Goal: Use online tool/utility: Utilize a website feature to perform a specific function

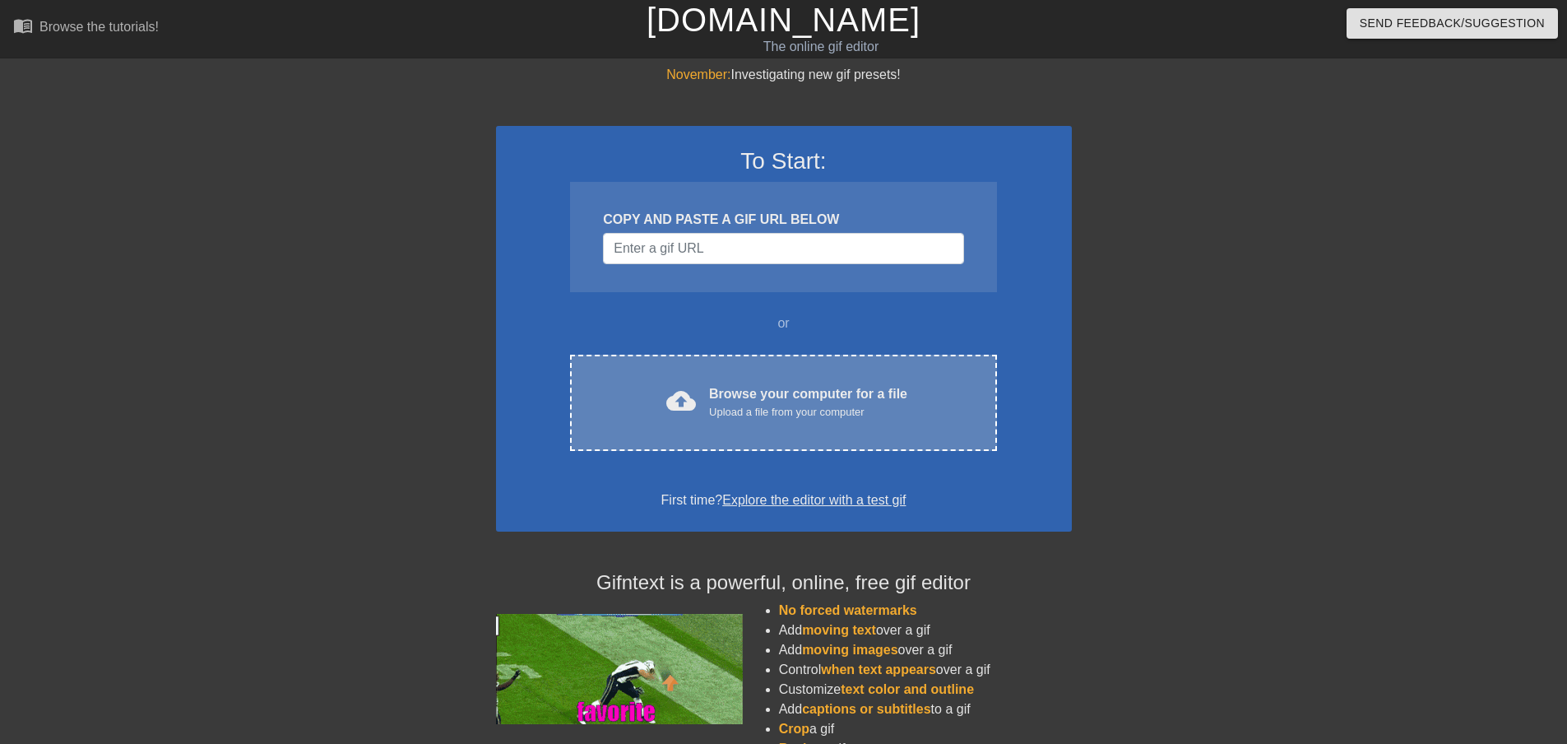
click at [893, 410] on div "Upload a file from your computer" at bounding box center [808, 412] width 198 height 16
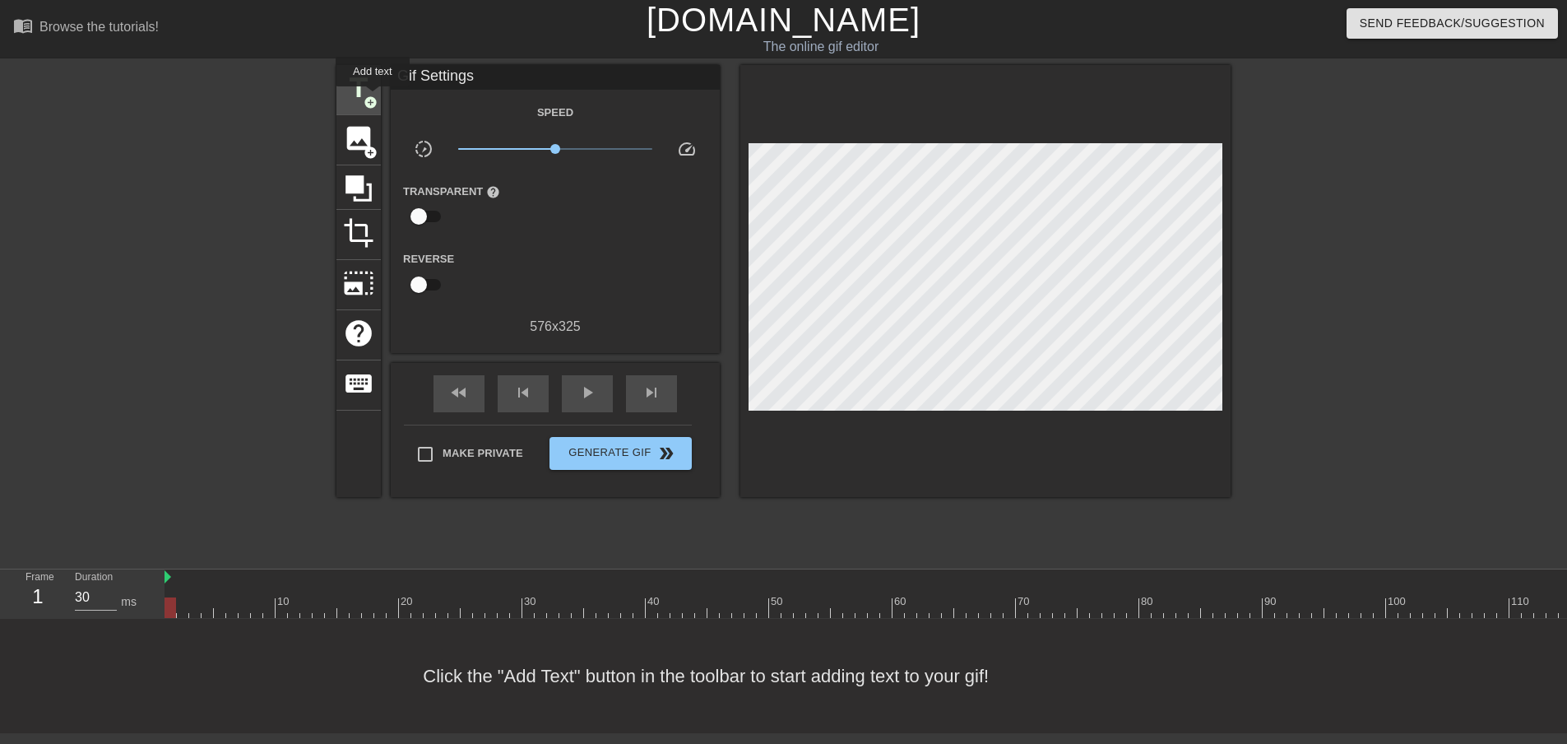
click at [373, 98] on span "add_circle" at bounding box center [371, 102] width 14 height 14
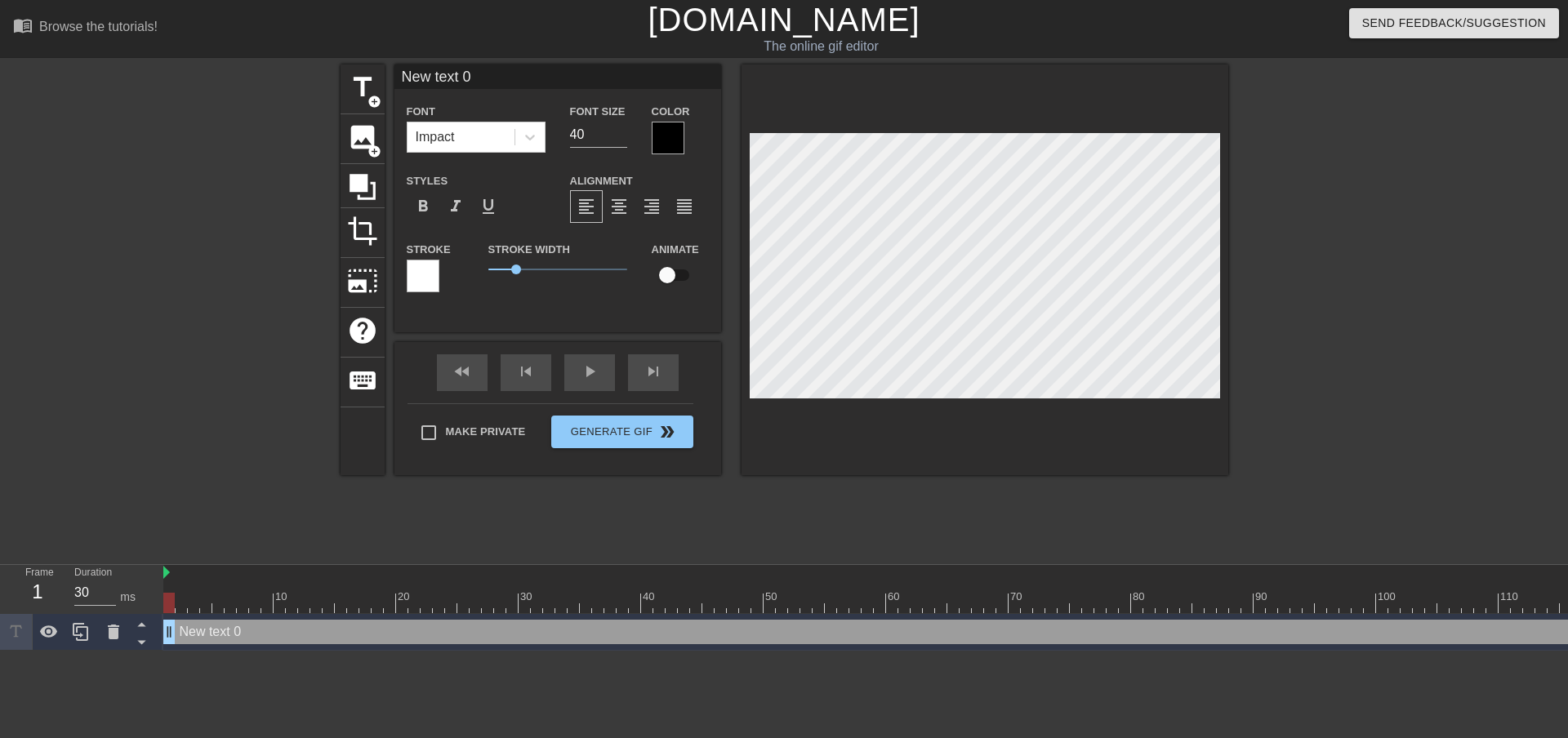
scroll to position [2, 4]
type input "G"
type textarea "G"
type input "Ga"
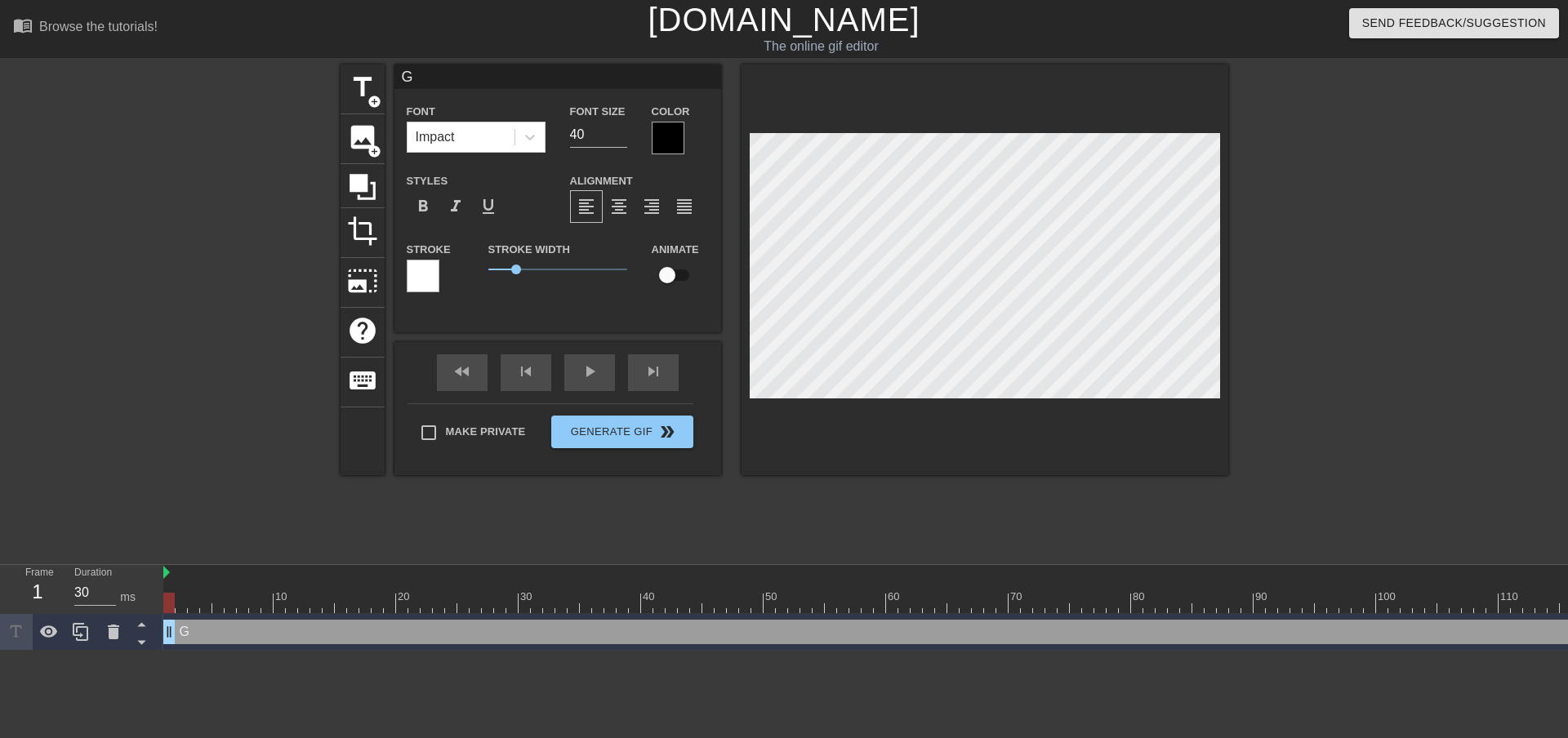
type textarea "Ga"
type input "Gal"
type textarea "Gal"
type input "Gala"
type textarea "Gala"
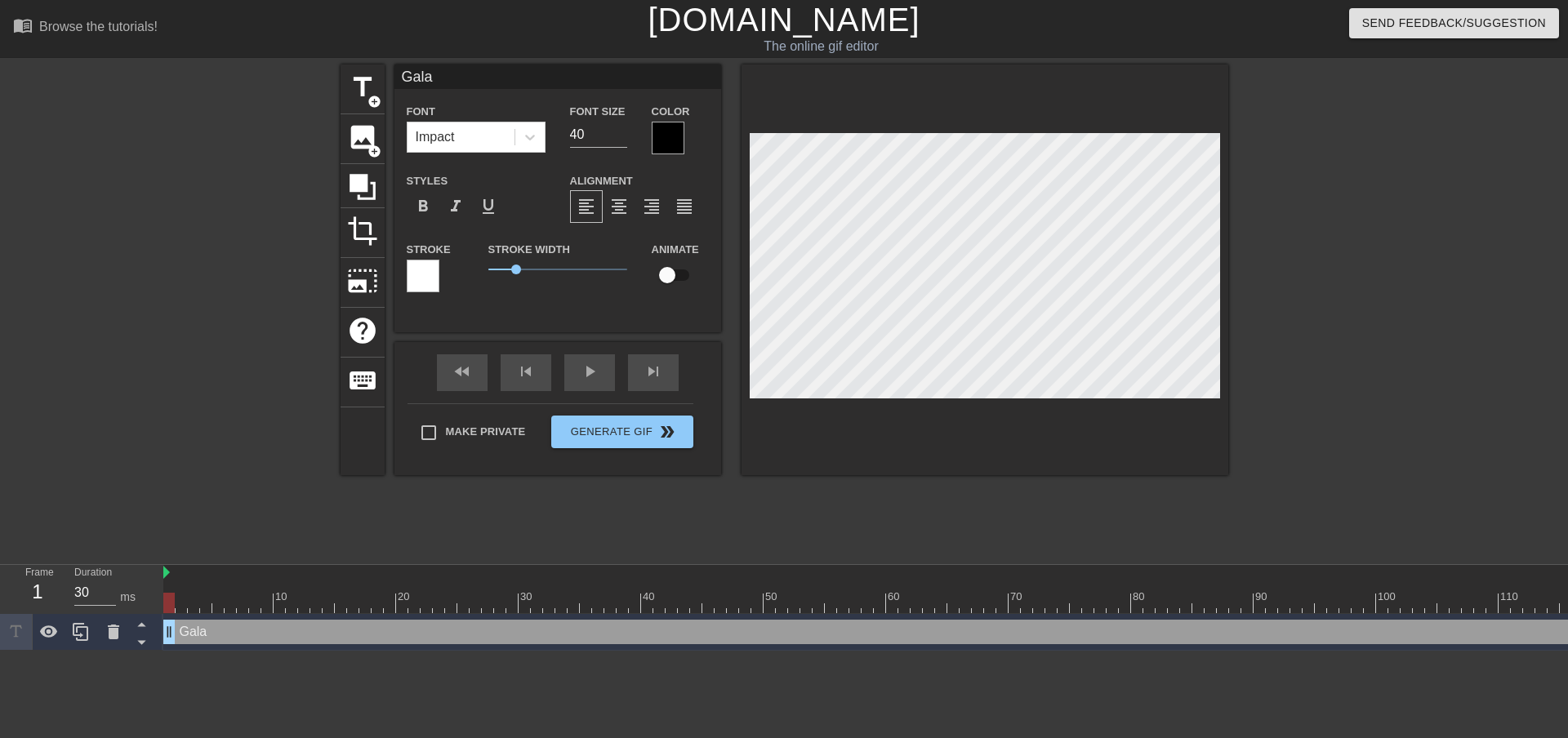
type input "Galax"
type textarea "Galax"
type input "Galaxy"
type textarea "Galaxy"
type input "Galaxy"
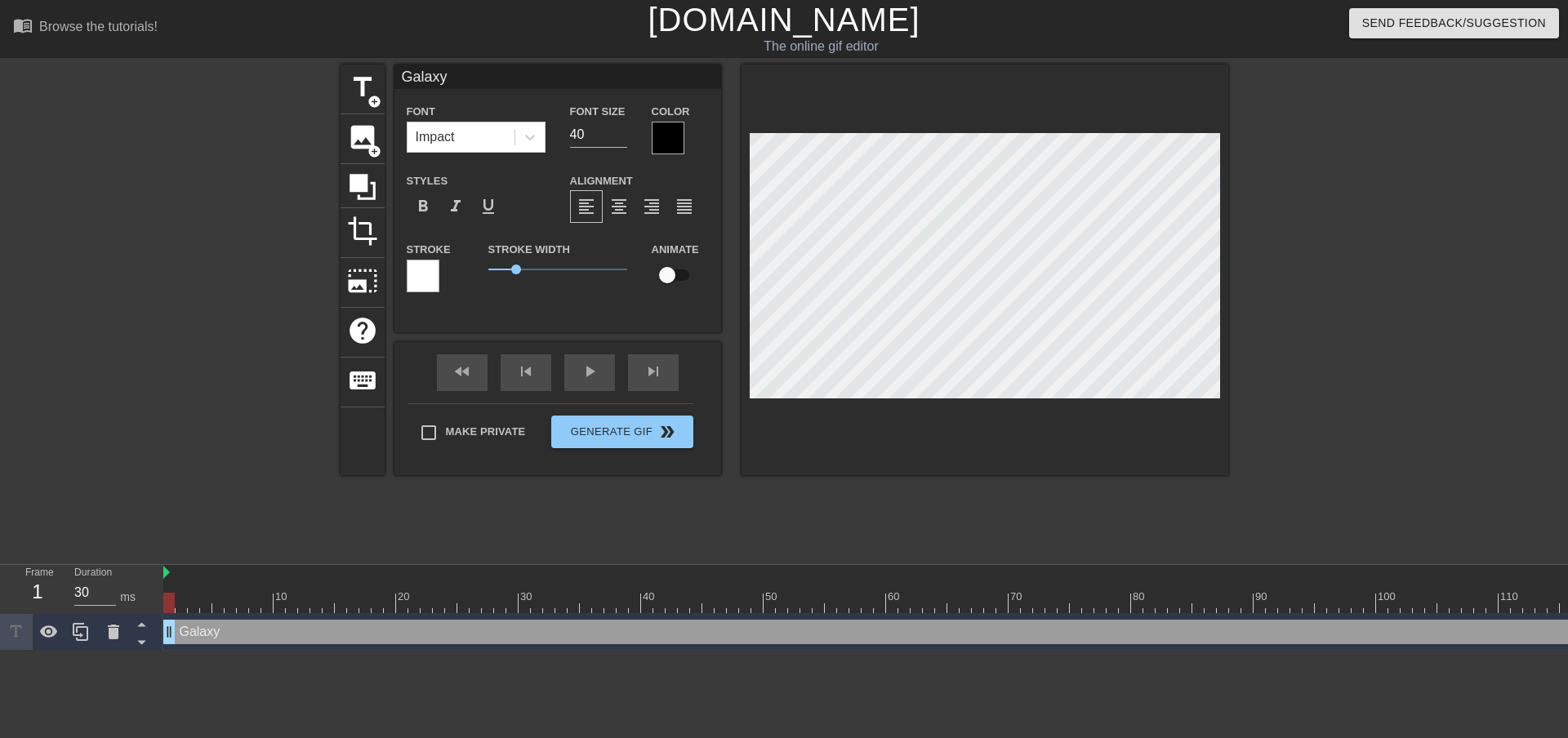
type textarea "Galaxy"
type input "Galaxy D"
type textarea "Galaxy D"
type input "Galaxy Du"
type textarea "Galaxy Du"
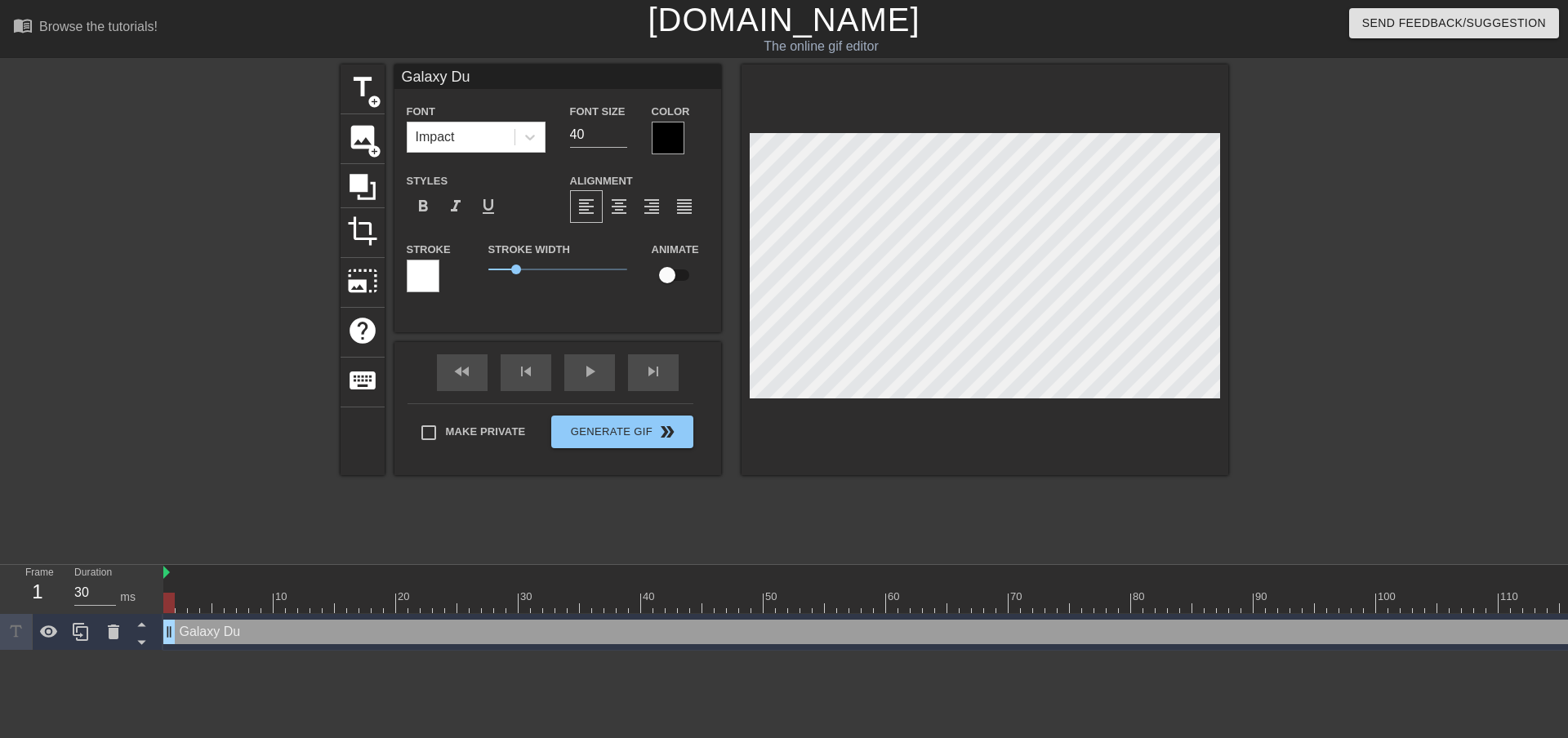
scroll to position [2, 4]
type input "Galaxy Dus"
type textarea "Galaxy Dus"
type input "Galaxy Dust"
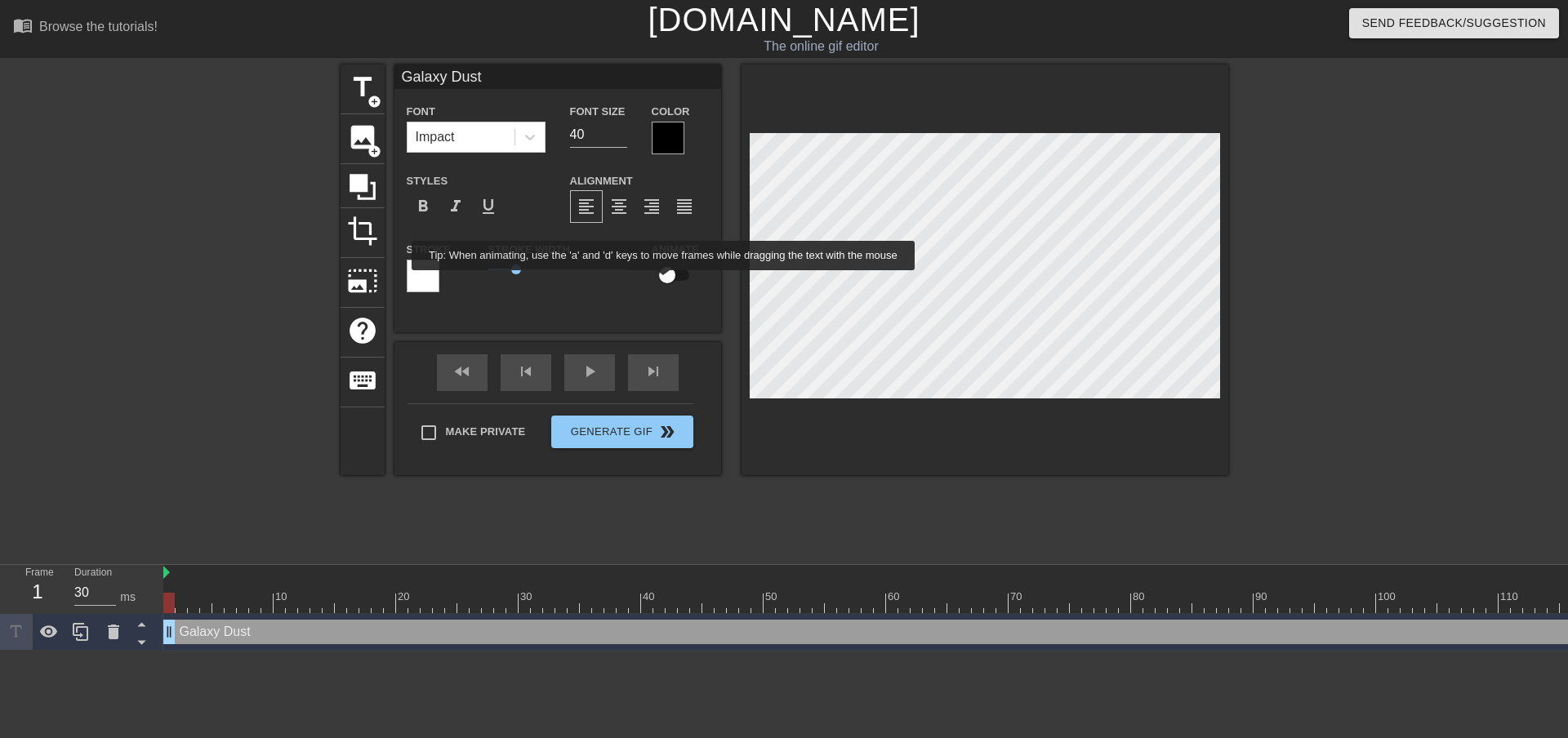
type textarea "Galaxy Dust"
click at [664, 282] on input "checkbox" at bounding box center [667, 275] width 93 height 31
checkbox input "true"
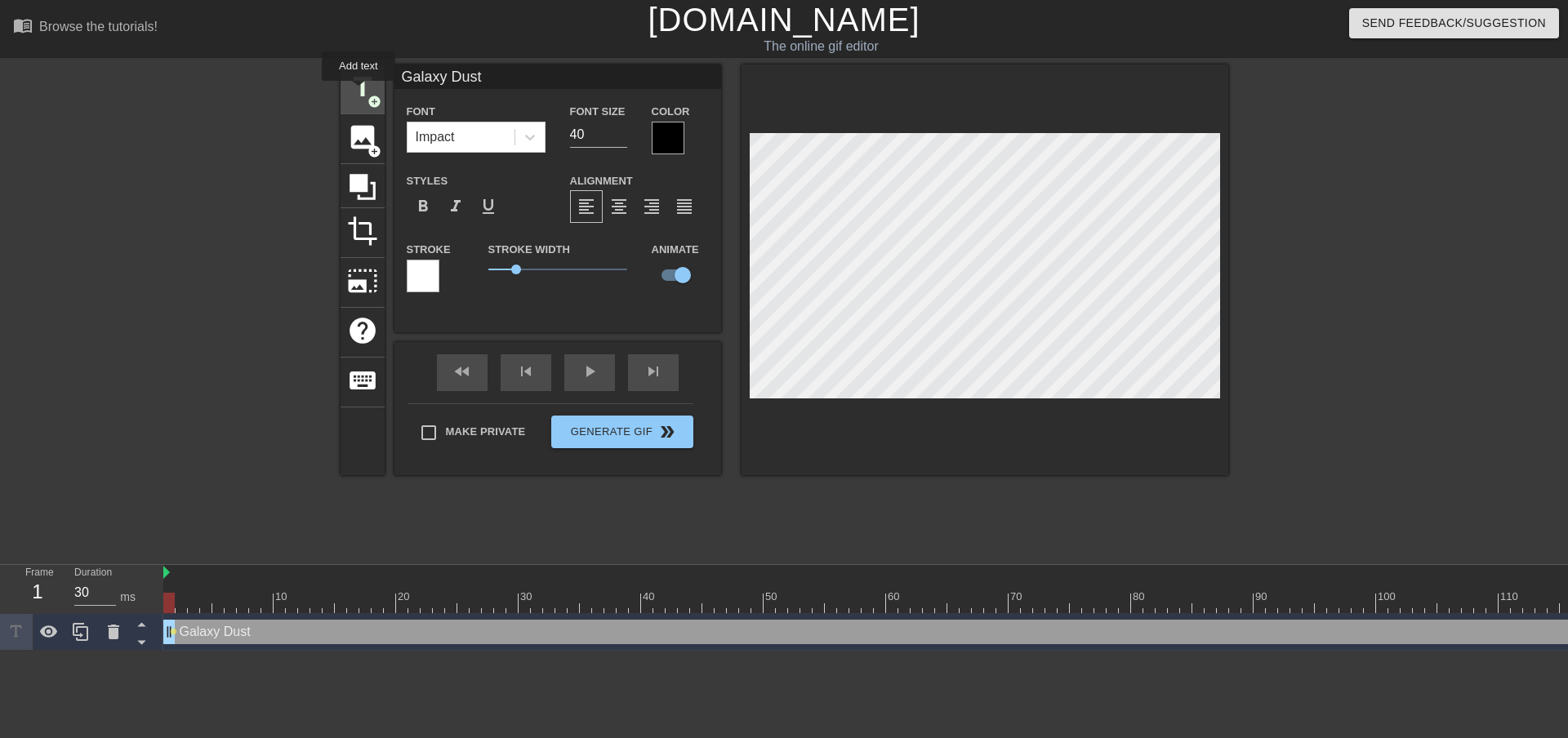
click at [361, 92] on span "title" at bounding box center [362, 86] width 31 height 31
type input "New text 1"
checkbox input "false"
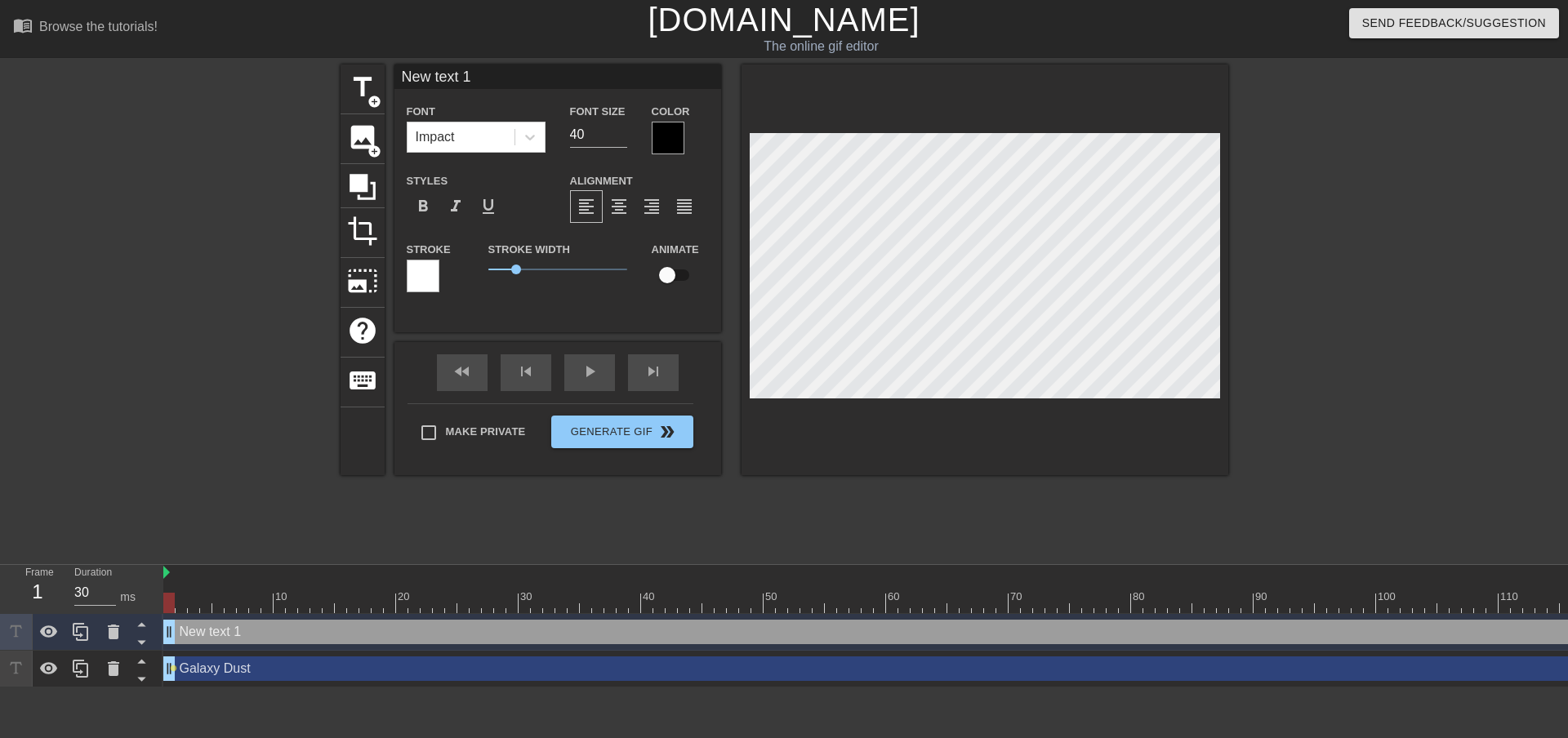
type input "F"
type textarea "F"
type input "Fo"
type textarea "Fo"
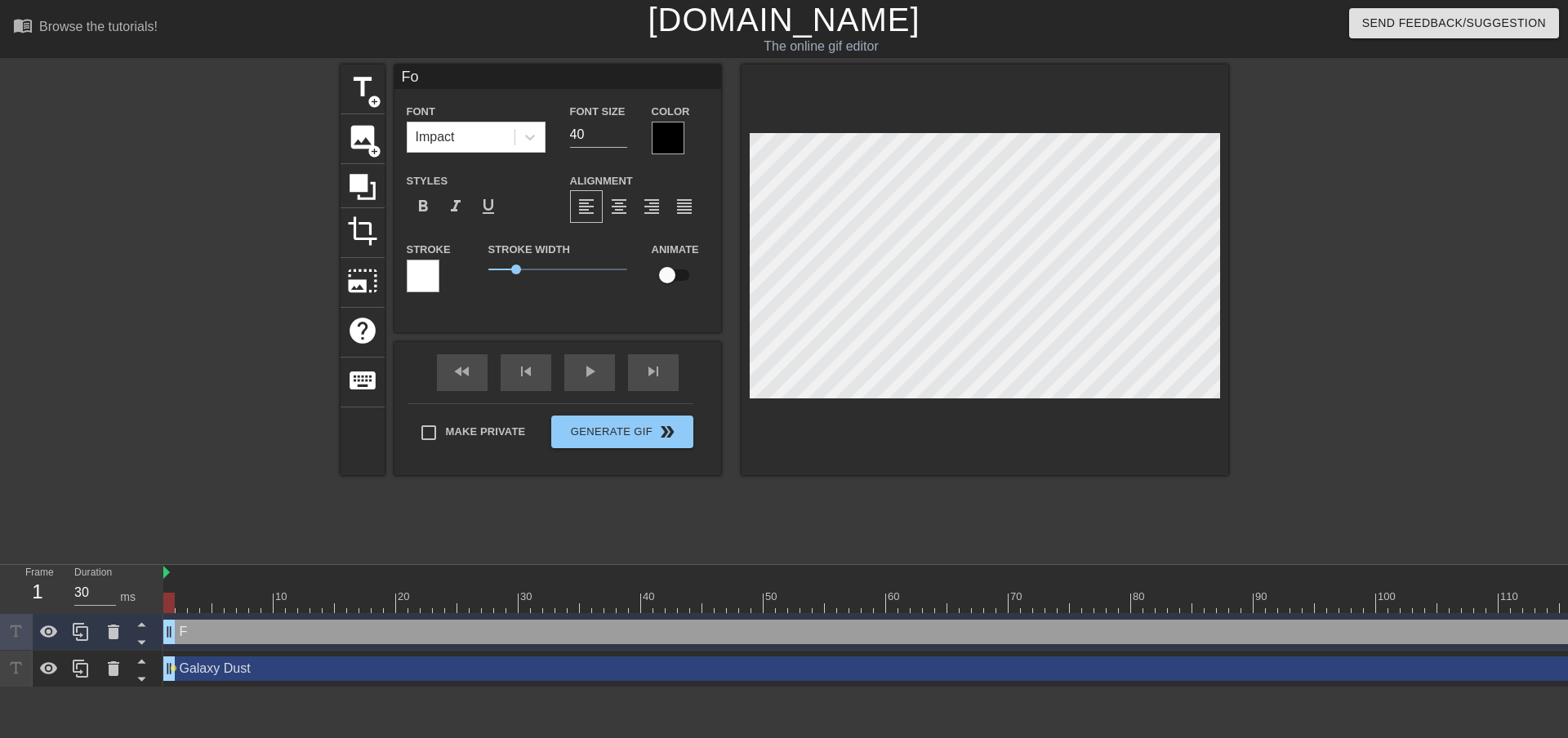
type input "For"
type textarea "For"
type input "For"
type textarea "For"
type input "For C"
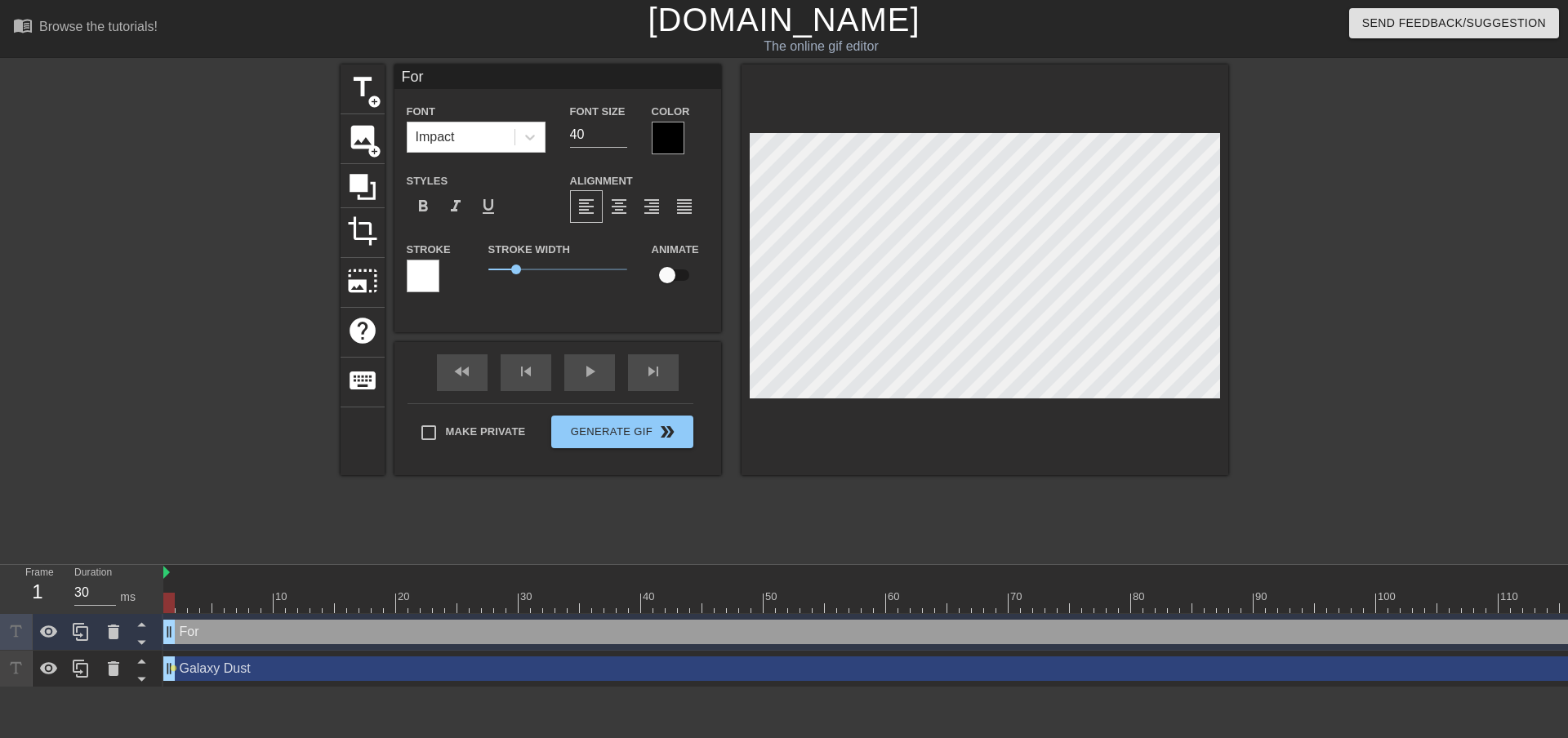
type textarea "For C"
type input "For CA"
type textarea "For CA"
type input "For CA"
type textarea "For CA"
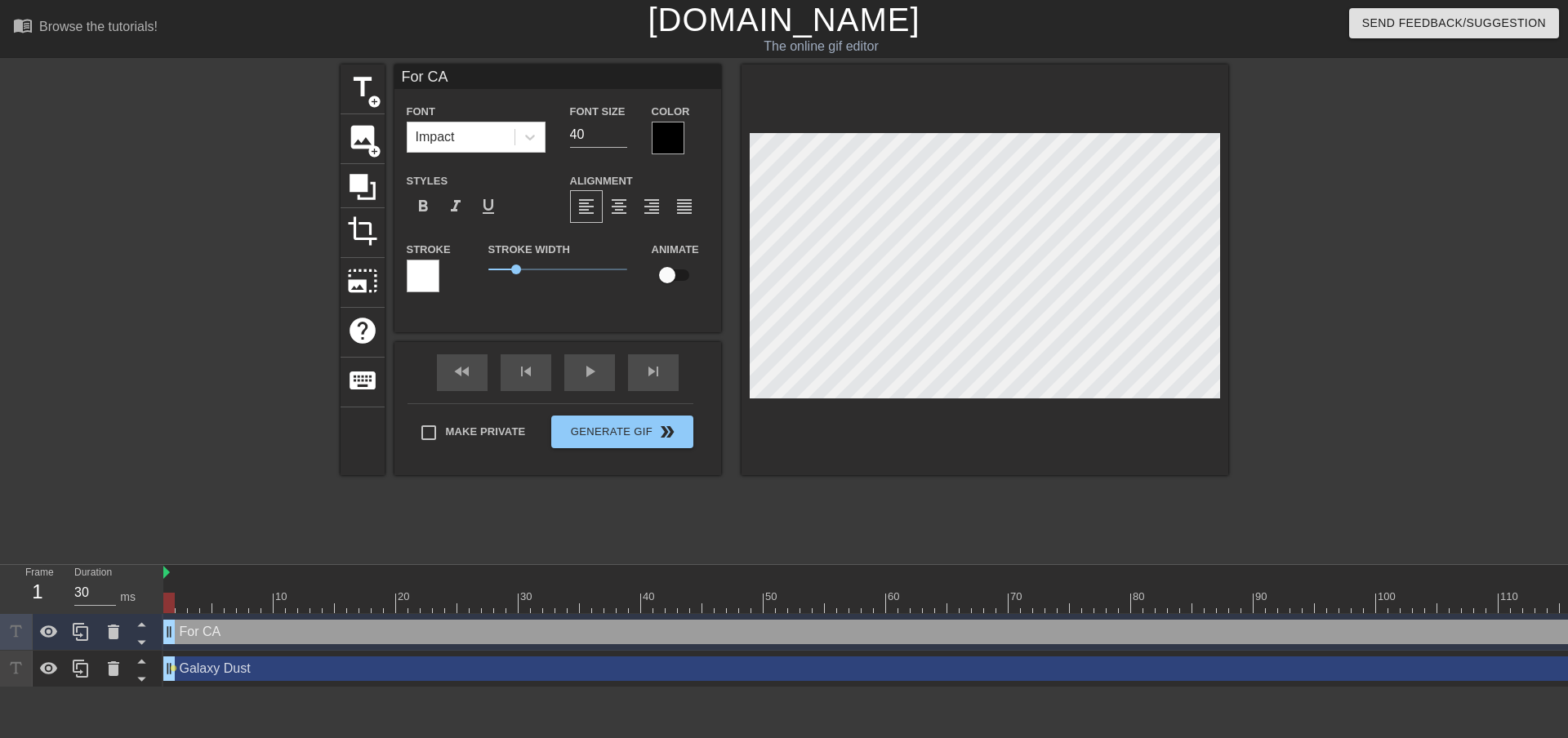
type input "For CA M"
type textarea "For CA M"
type input "For CA Mo"
type textarea "For CA Mo"
type input "For CA Mod"
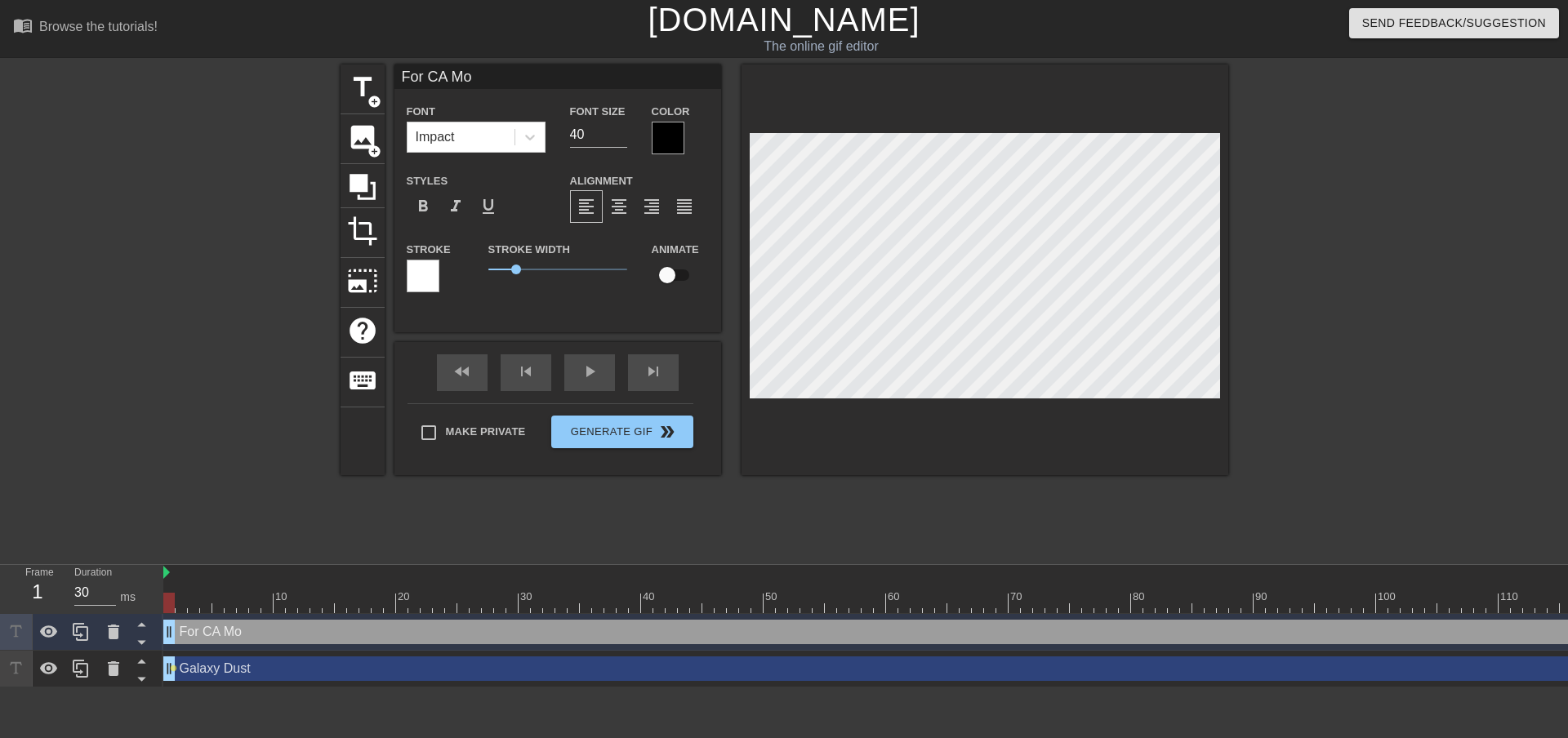
type textarea "For CA Mod"
click at [670, 275] on input "checkbox" at bounding box center [667, 275] width 93 height 31
checkbox input "true"
click at [874, 129] on div at bounding box center [984, 270] width 486 height 411
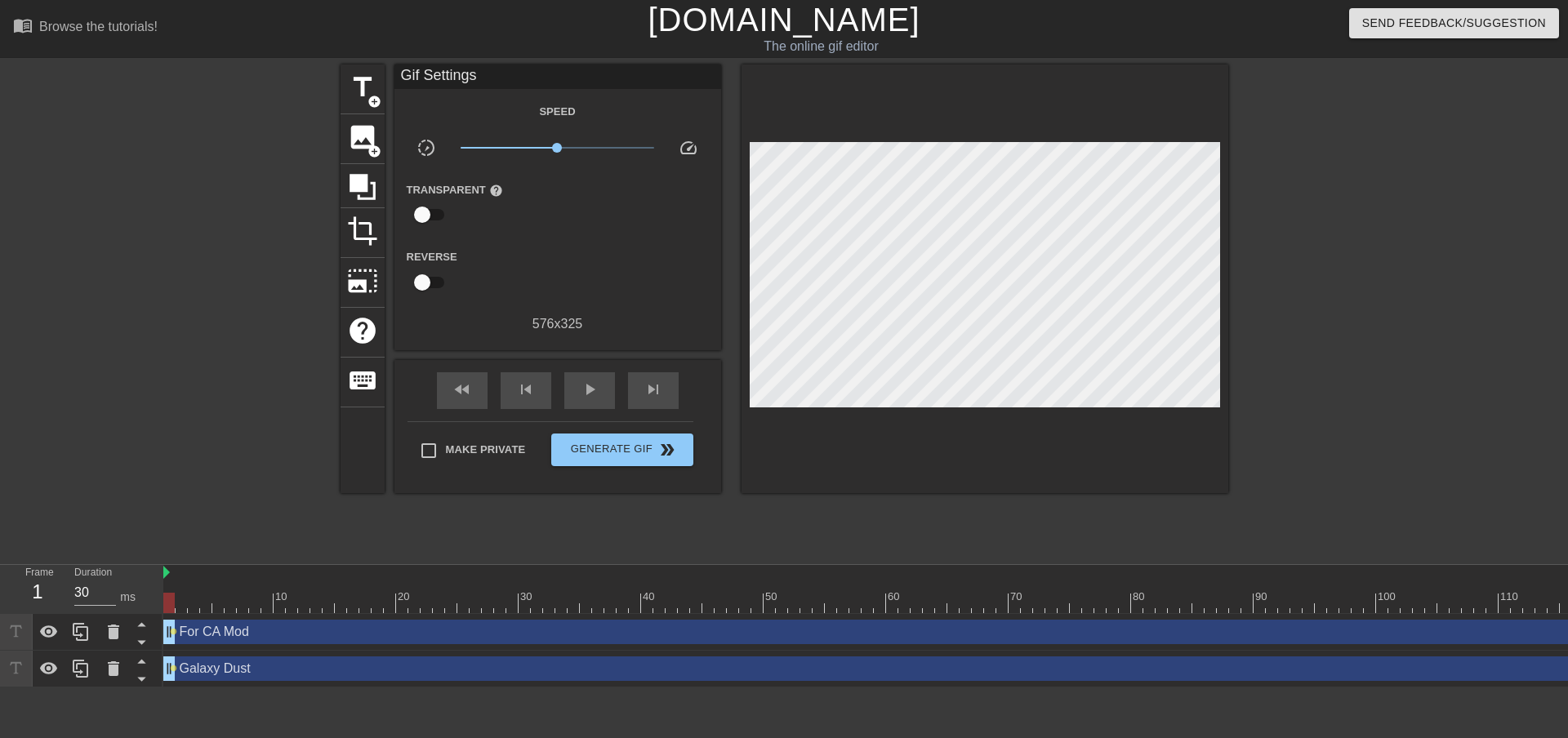
drag, startPoint x: 250, startPoint y: 600, endPoint x: 159, endPoint y: 613, distance: 91.9
click at [159, 613] on div "Frame 1 Duration 30 ms 10 20 30 40 50 60 70 80 90 100 110 120 130 140 150" at bounding box center [784, 625] width 1568 height 122
drag, startPoint x: 16, startPoint y: 604, endPoint x: 21, endPoint y: 612, distance: 9.4
click at [21, 612] on div "Frame 1 Duration 30 ms" at bounding box center [81, 588] width 164 height 49
drag, startPoint x: 21, startPoint y: 598, endPoint x: 218, endPoint y: 634, distance: 200.3
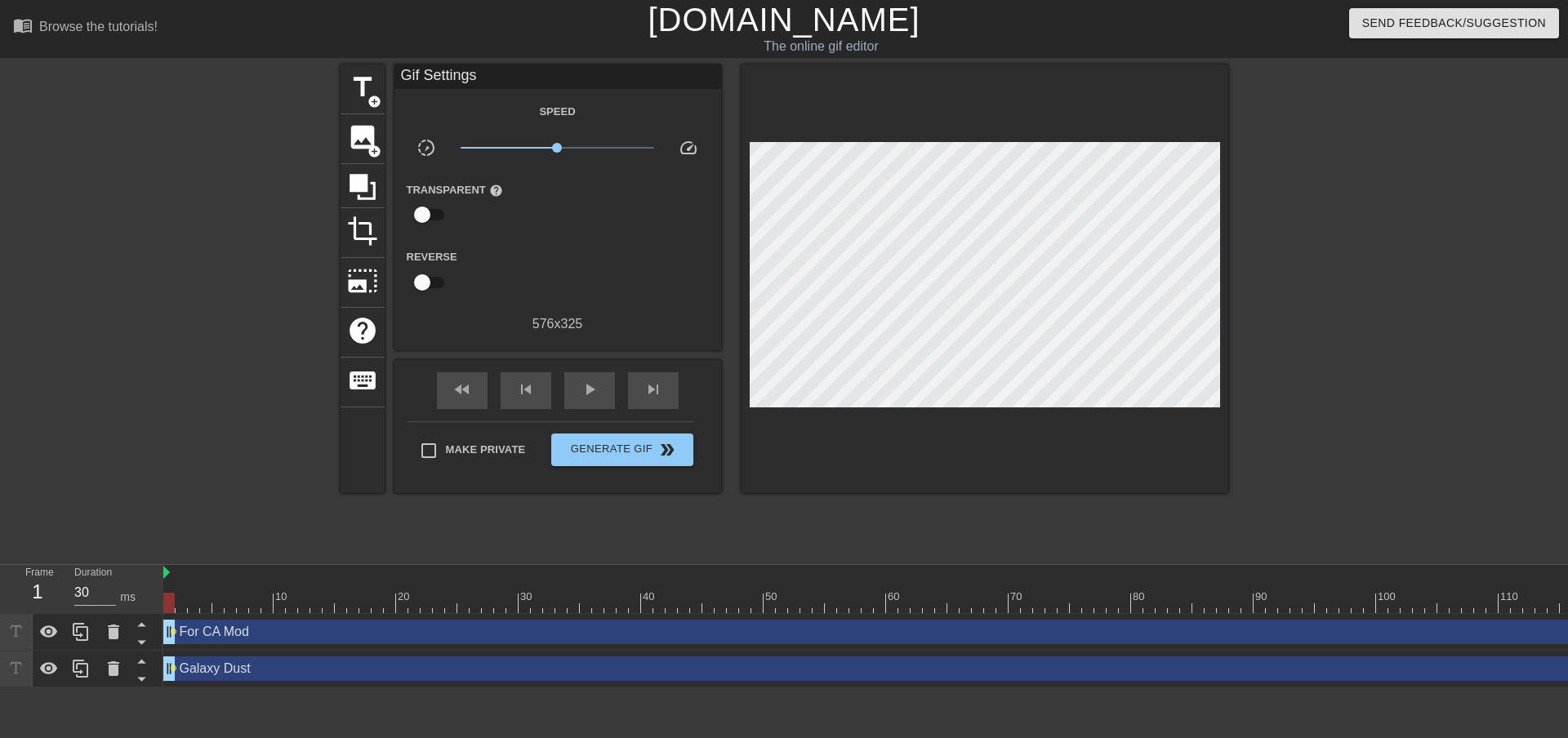
drag, startPoint x: 218, startPoint y: 634, endPoint x: 608, endPoint y: 556, distance: 397.7
click at [608, 556] on div "menu_book Browse the tutorials! [DOMAIN_NAME] The online gif editor Send Feedba…" at bounding box center [784, 343] width 1568 height 687
click at [568, 625] on div "For CA Mod drag_handle drag_handle" at bounding box center [1205, 631] width 2082 height 25
click at [551, 680] on div "Galaxy Dust drag_handle drag_handle lens" at bounding box center [1205, 669] width 2082 height 37
click at [551, 674] on div "Galaxy Dust drag_handle drag_handle" at bounding box center [1205, 668] width 2082 height 25
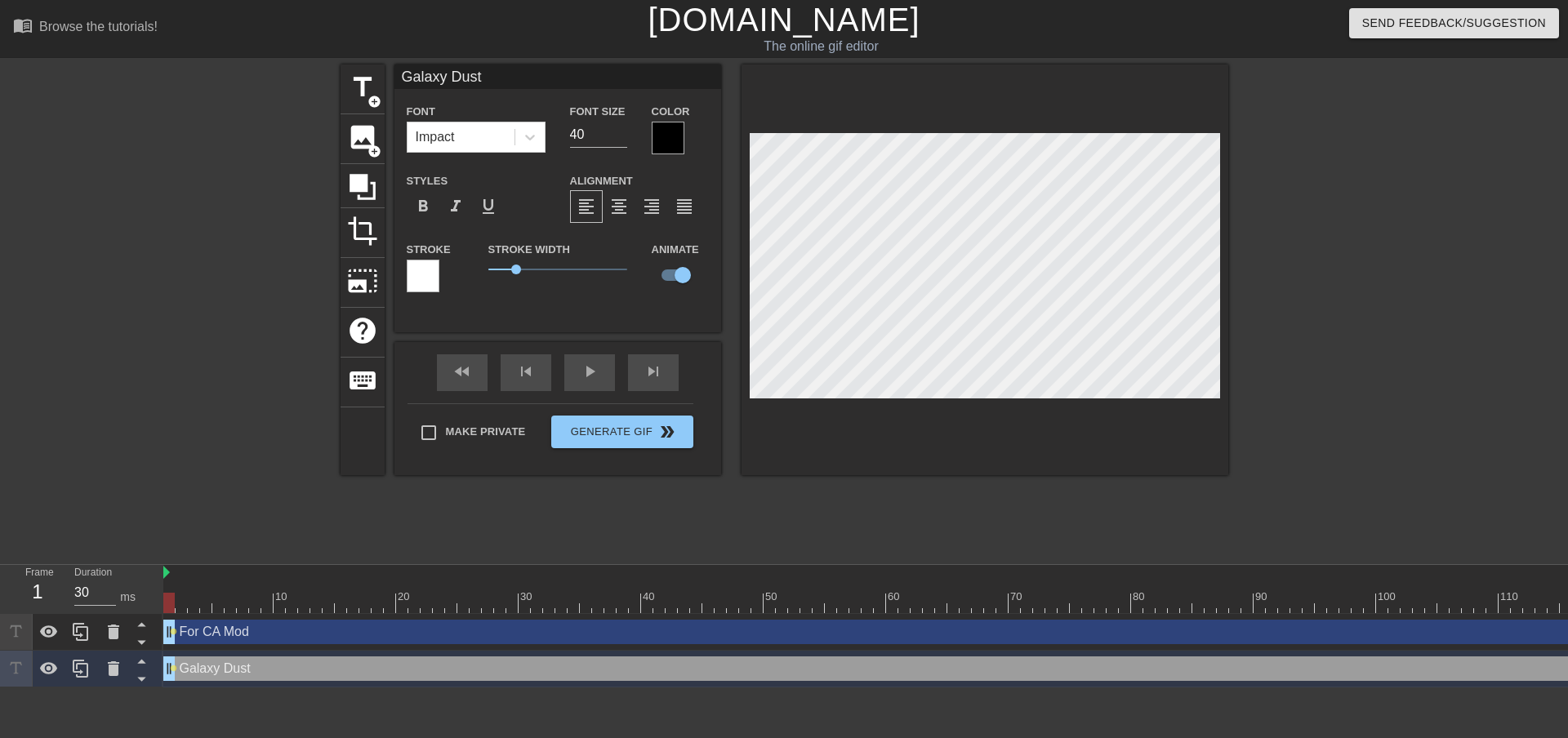
click at [556, 646] on div "For CA Mod drag_handle drag_handle lens" at bounding box center [1205, 632] width 2082 height 37
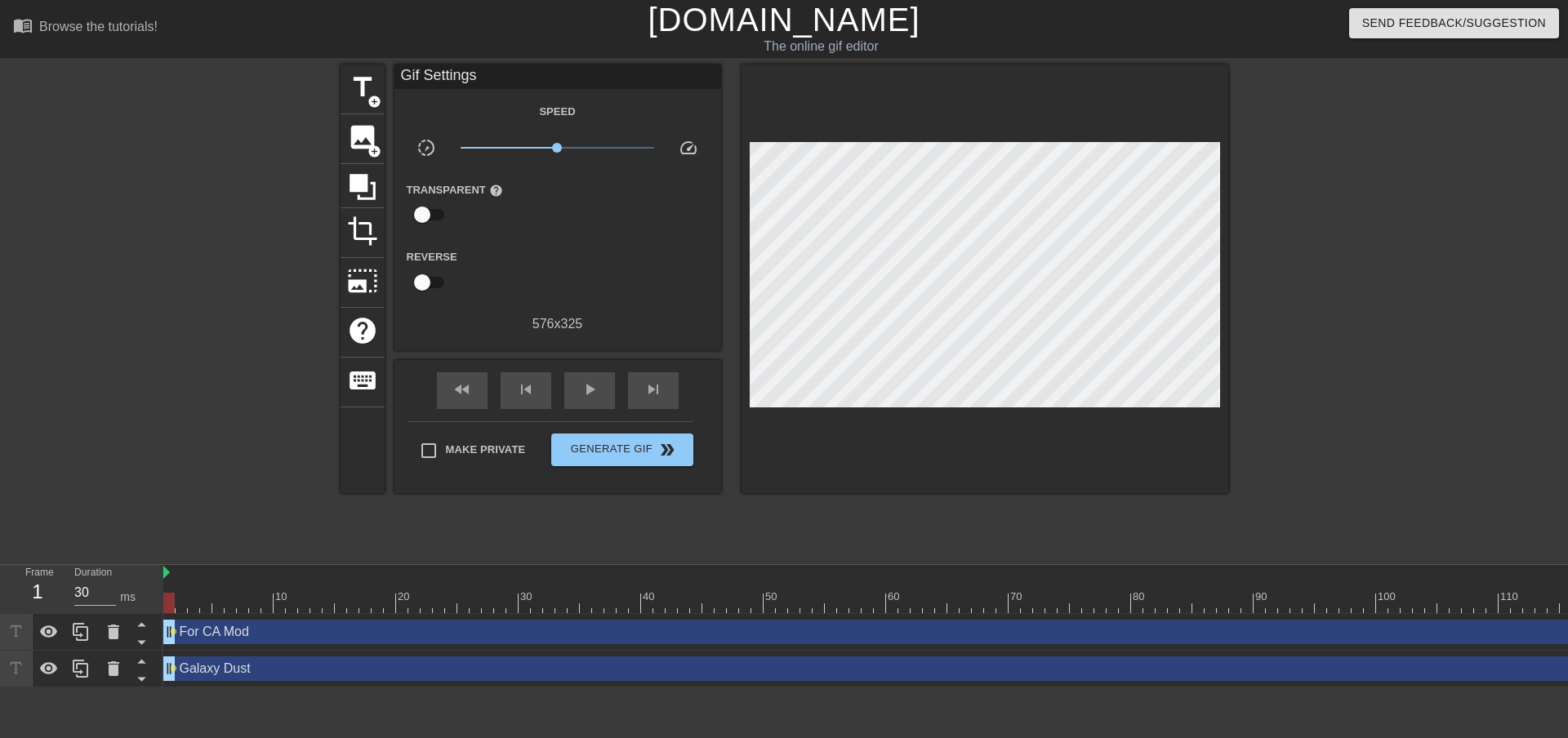
click at [559, 627] on div "For CA Mod drag_handle drag_handle" at bounding box center [1205, 631] width 2082 height 25
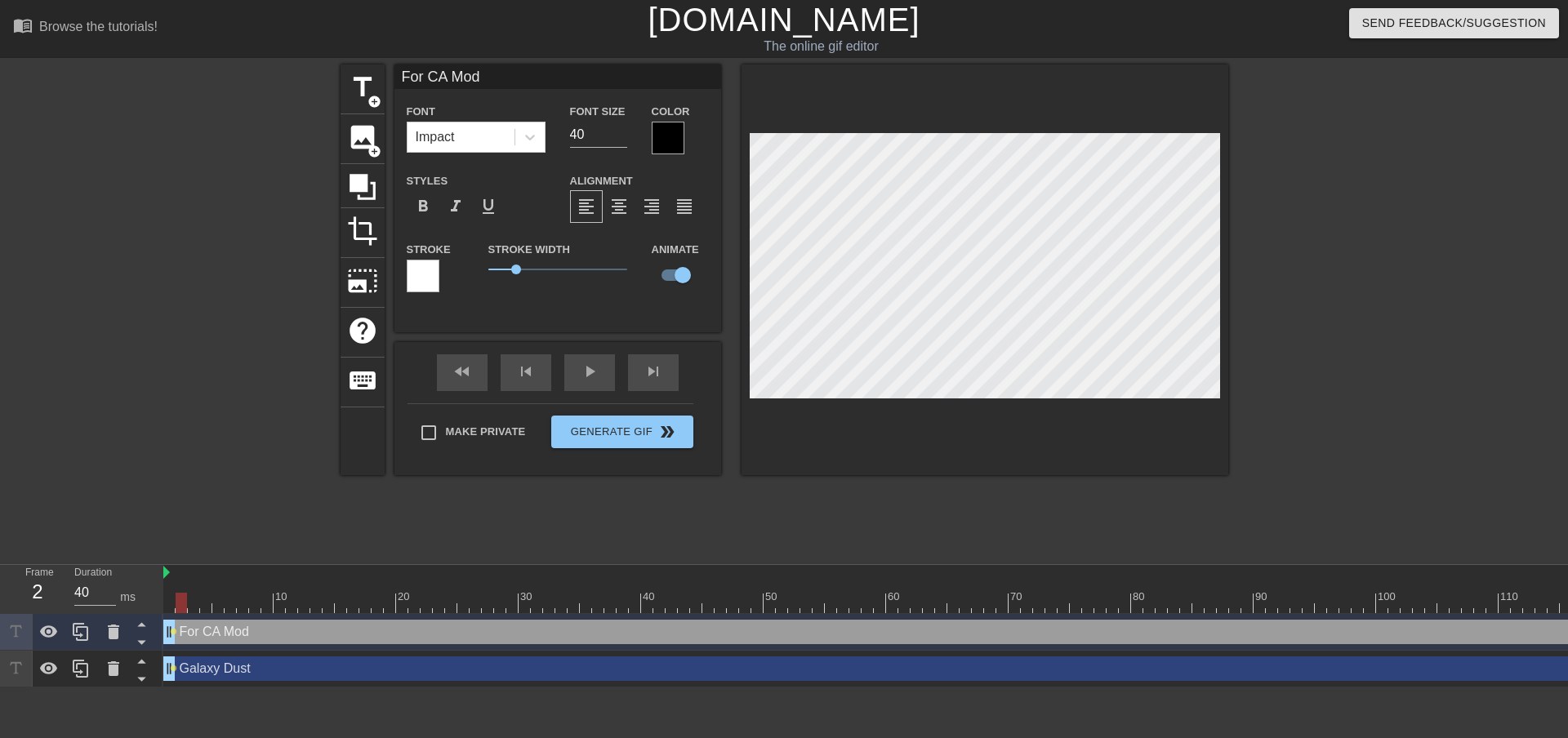
click at [178, 600] on div at bounding box center [182, 602] width 12 height 21
type input "30"
drag, startPoint x: 181, startPoint y: 605, endPoint x: 201, endPoint y: 586, distance: 27.6
click at [201, 586] on div "10 20 30 40 50 60 70 80 90 100 110 120 130 140 150 160" at bounding box center [1205, 588] width 2082 height 49
click at [223, 676] on div "Galaxy Dust drag_handle drag_handle" at bounding box center [1205, 668] width 2082 height 25
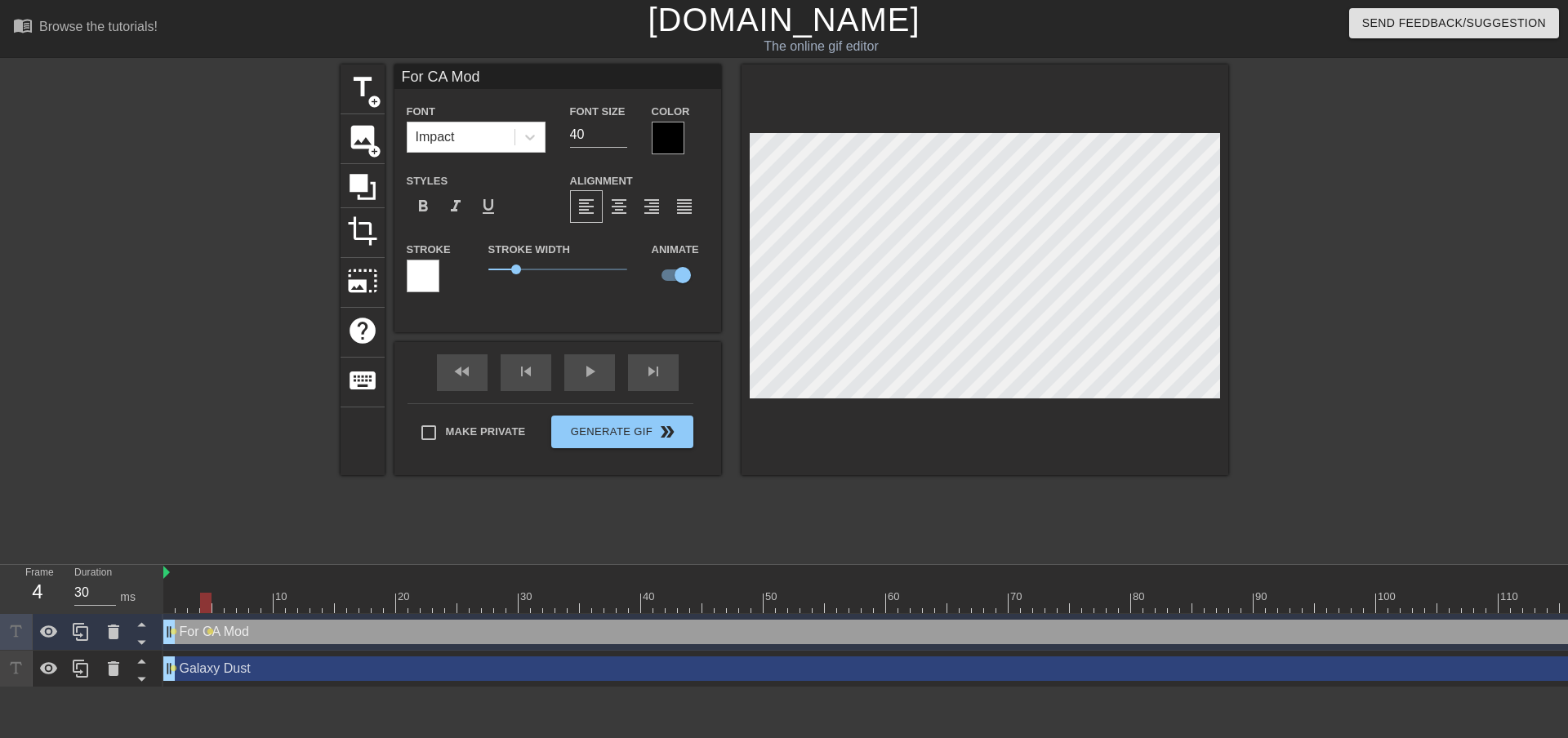
type input "Galaxy Dust"
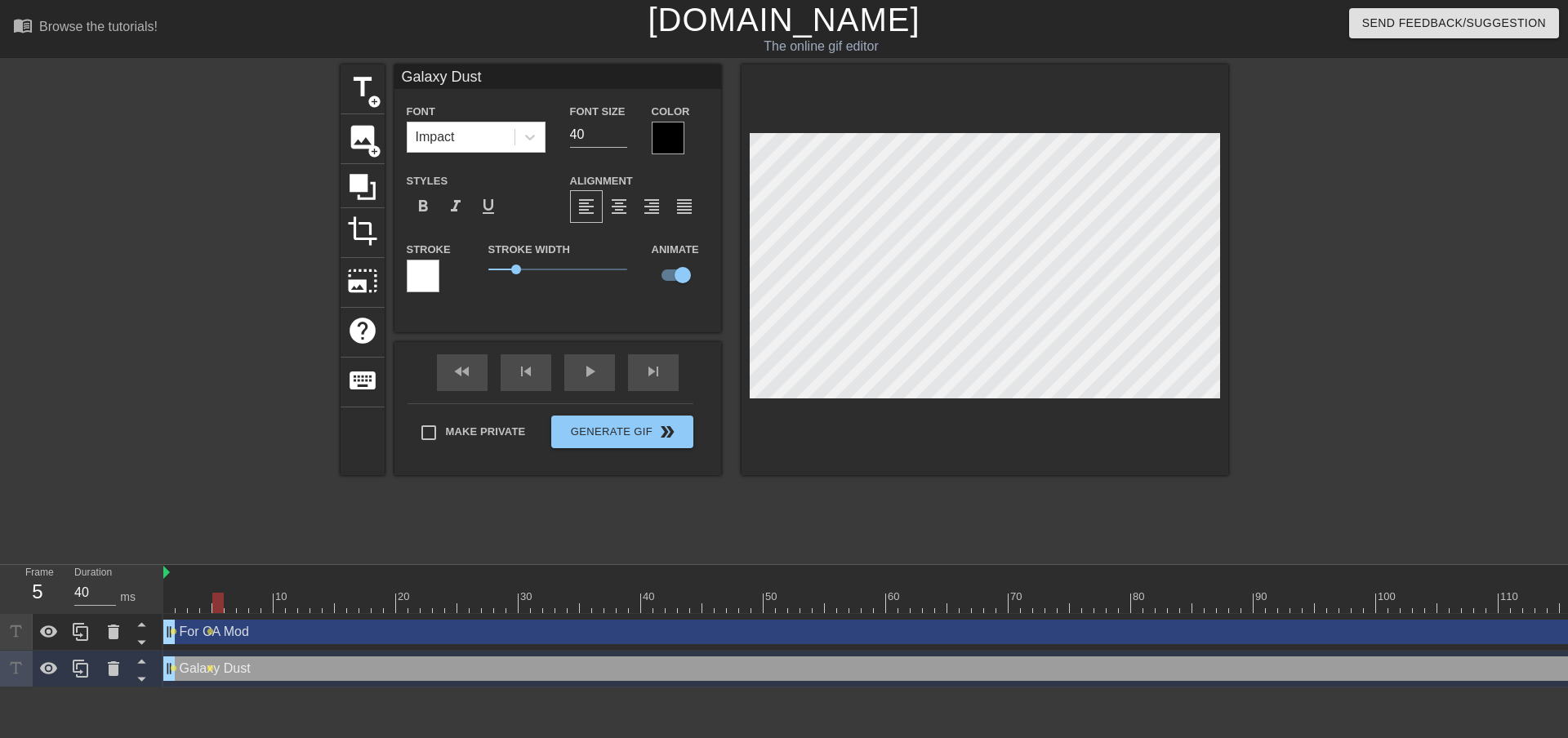
drag, startPoint x: 209, startPoint y: 604, endPoint x: 221, endPoint y: 601, distance: 12.4
click at [221, 601] on div at bounding box center [218, 602] width 12 height 21
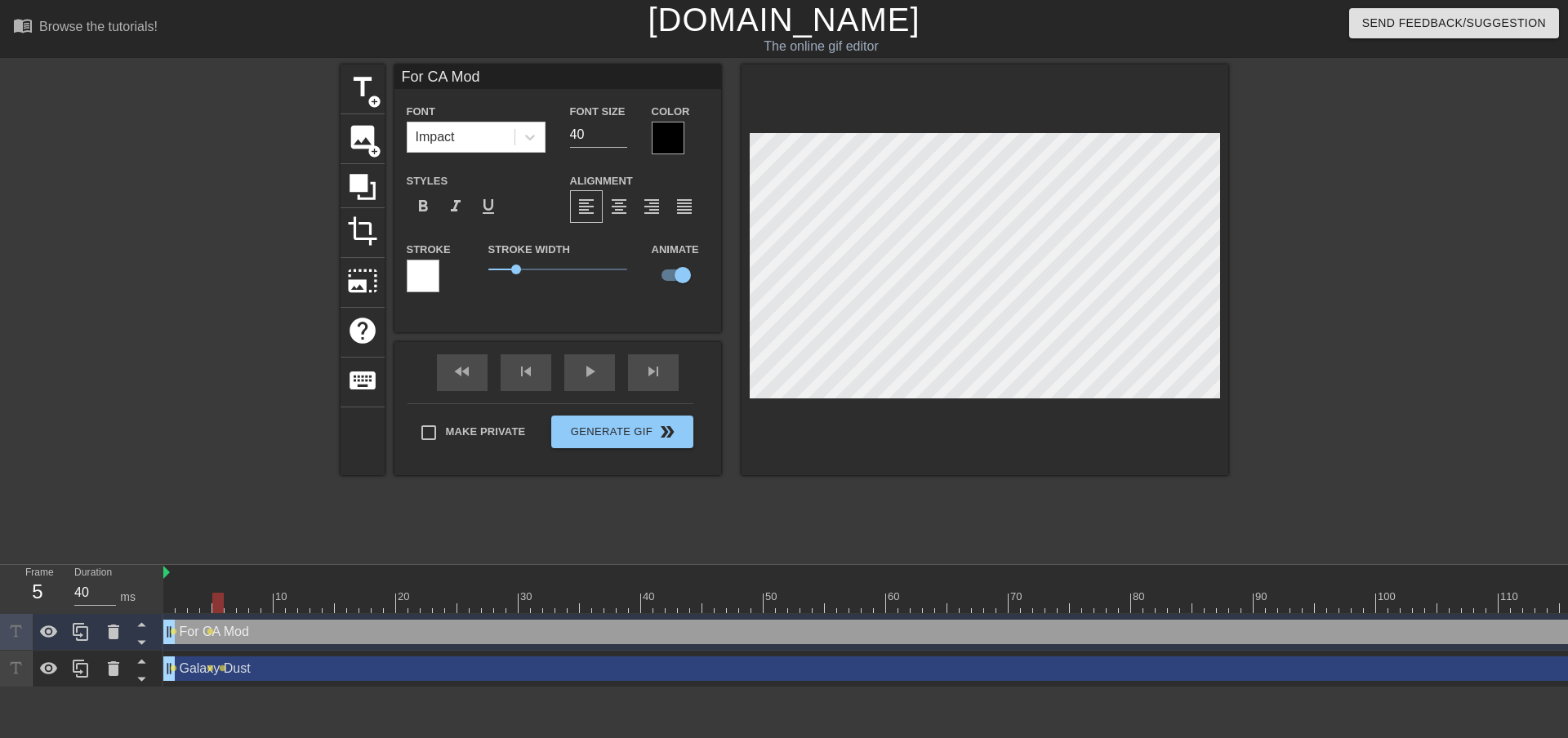
scroll to position [2, 3]
drag, startPoint x: 217, startPoint y: 596, endPoint x: 225, endPoint y: 597, distance: 8.1
click at [225, 597] on div at bounding box center [230, 602] width 12 height 21
click at [238, 604] on div at bounding box center [243, 602] width 12 height 21
drag, startPoint x: 243, startPoint y: 600, endPoint x: 257, endPoint y: 596, distance: 14.6
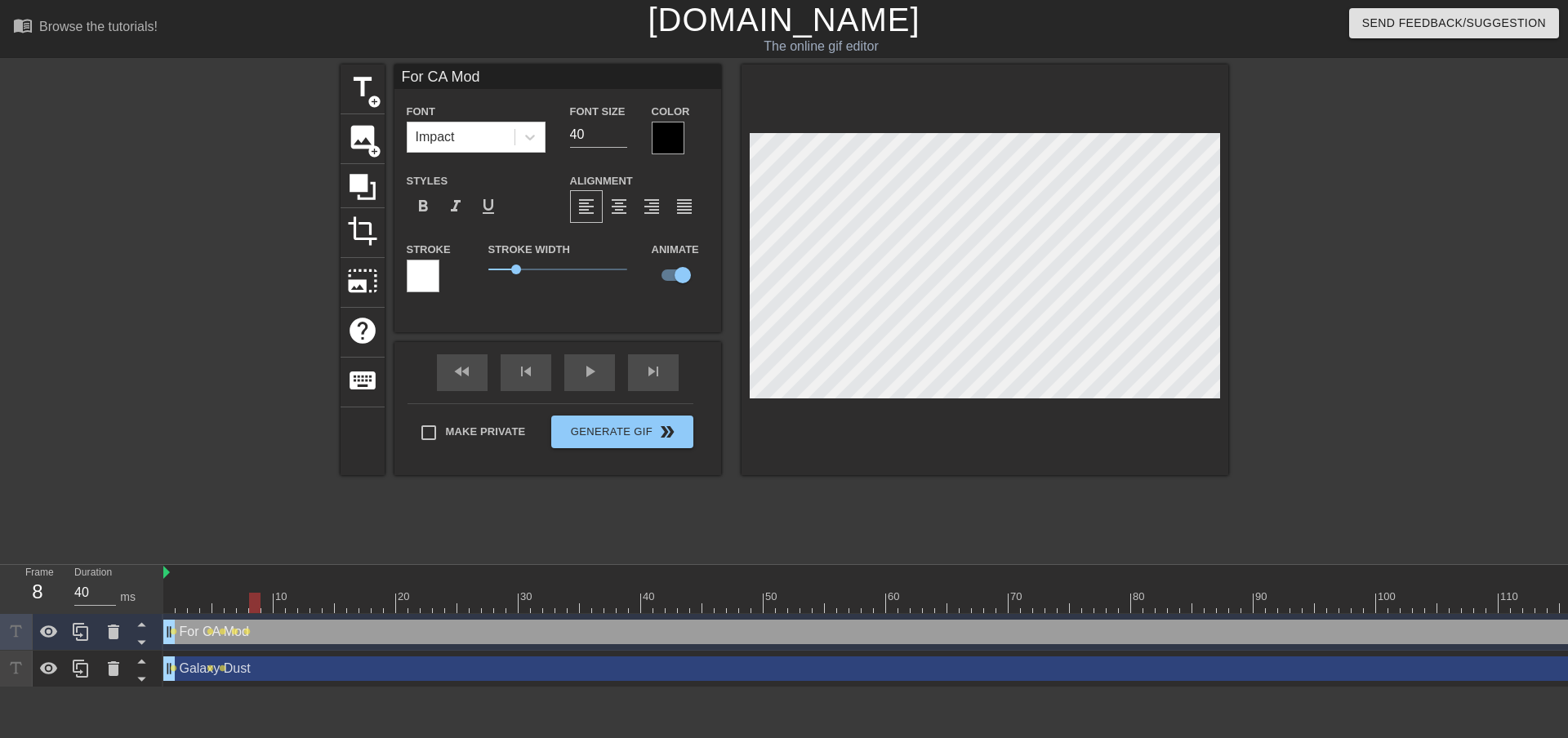
click at [257, 596] on div at bounding box center [255, 602] width 12 height 21
click at [268, 603] on div at bounding box center [267, 602] width 12 height 21
drag, startPoint x: 269, startPoint y: 600, endPoint x: 282, endPoint y: 598, distance: 13.2
click at [282, 598] on div at bounding box center [280, 602] width 12 height 21
click at [288, 603] on div at bounding box center [1205, 602] width 2082 height 21
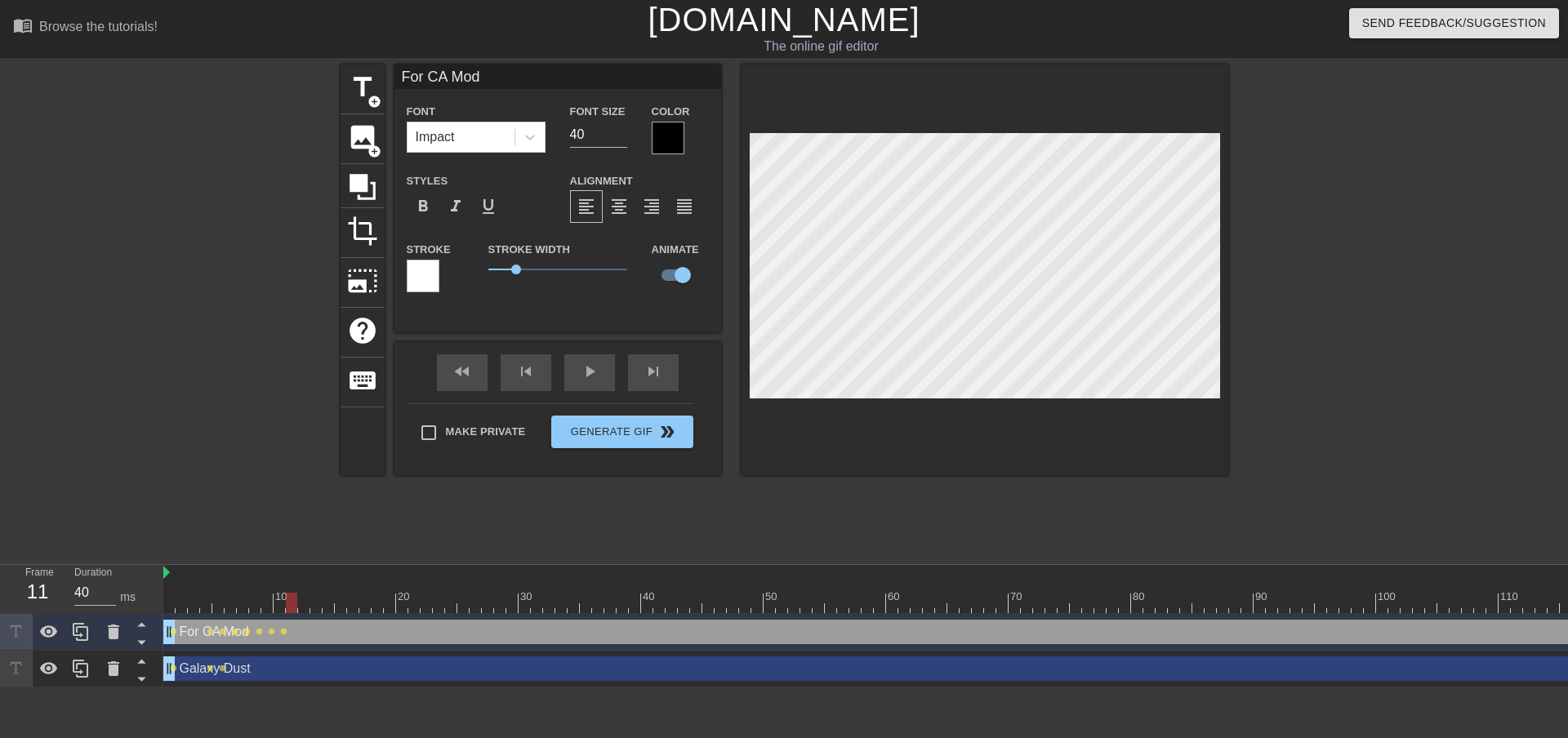
click at [297, 598] on div at bounding box center [1205, 602] width 2082 height 21
drag, startPoint x: 292, startPoint y: 597, endPoint x: 301, endPoint y: 600, distance: 9.5
click at [301, 600] on div at bounding box center [304, 602] width 12 height 21
click at [311, 601] on div at bounding box center [317, 602] width 12 height 21
click at [328, 598] on div at bounding box center [328, 602] width 12 height 21
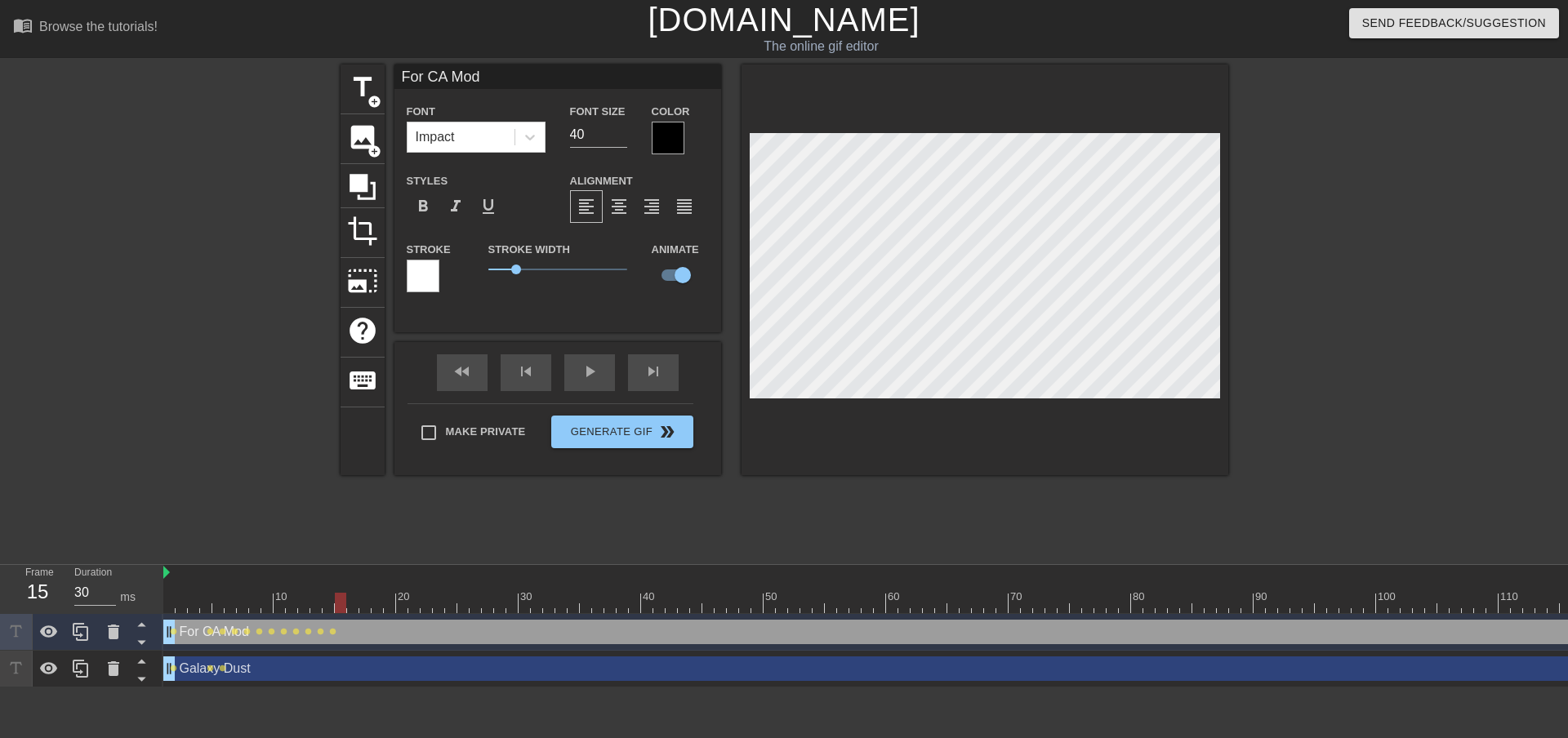
click at [340, 605] on div at bounding box center [340, 602] width 12 height 21
drag, startPoint x: 345, startPoint y: 599, endPoint x: 355, endPoint y: 599, distance: 10.0
click at [355, 599] on div at bounding box center [353, 602] width 12 height 21
drag, startPoint x: 353, startPoint y: 601, endPoint x: 361, endPoint y: 599, distance: 8.2
click at [361, 599] on div at bounding box center [365, 602] width 12 height 21
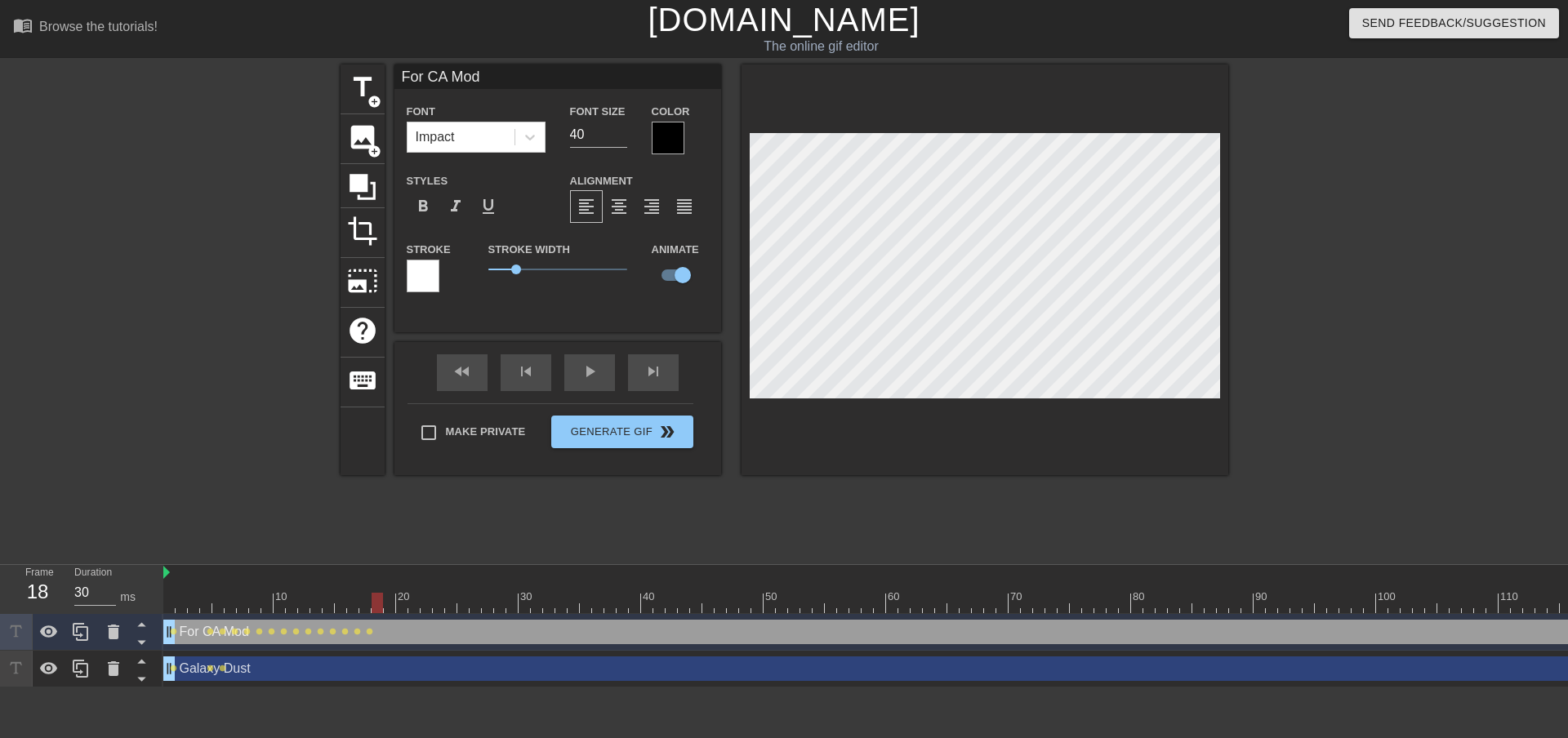
drag, startPoint x: 362, startPoint y: 601, endPoint x: 375, endPoint y: 600, distance: 13.0
click at [375, 600] on div at bounding box center [377, 602] width 12 height 21
drag, startPoint x: 376, startPoint y: 606, endPoint x: 403, endPoint y: 600, distance: 27.7
click at [403, 600] on div at bounding box center [402, 602] width 12 height 21
click at [395, 605] on div at bounding box center [1205, 602] width 2082 height 21
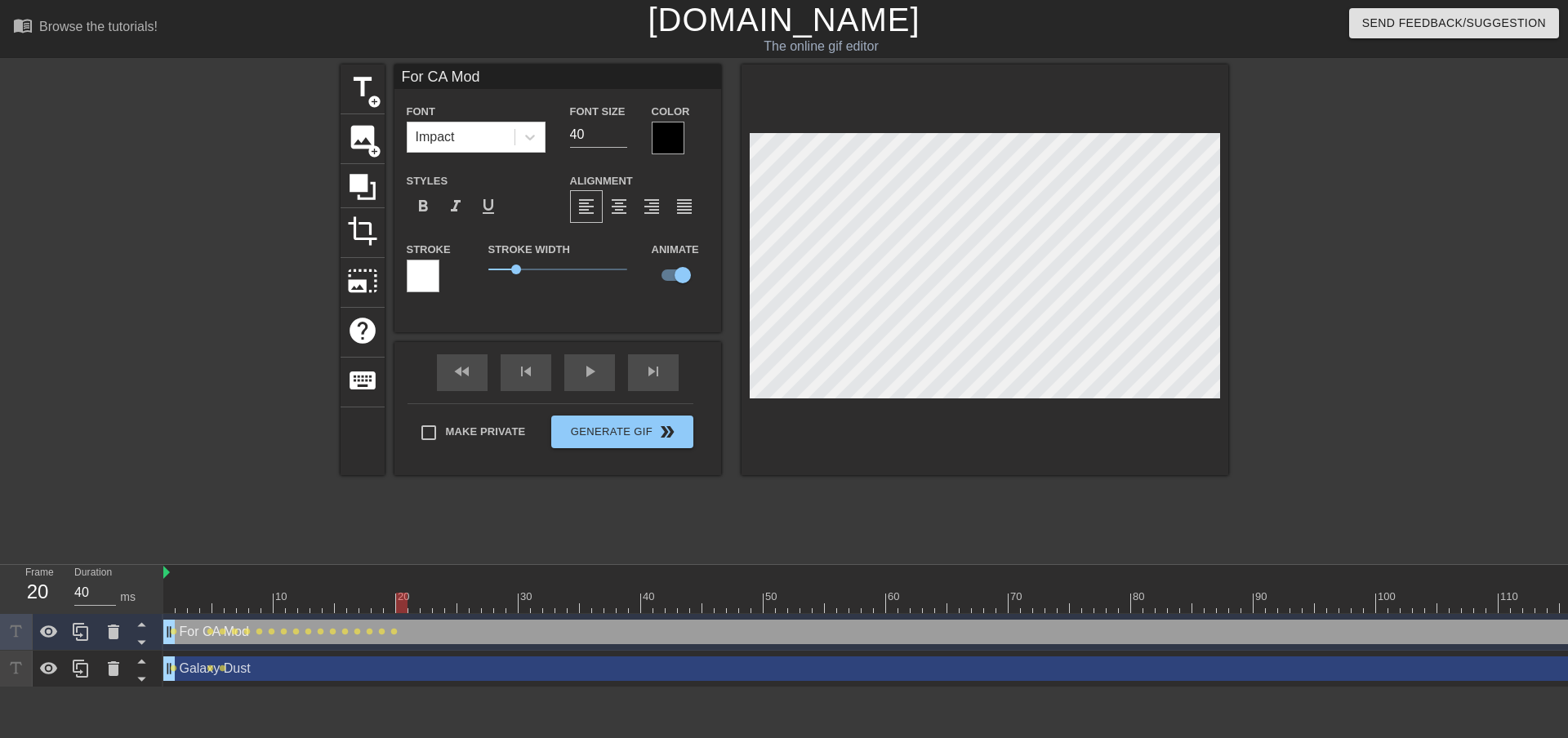
drag, startPoint x: 386, startPoint y: 605, endPoint x: 408, endPoint y: 601, distance: 22.4
click at [408, 601] on div at bounding box center [1205, 602] width 2082 height 21
click at [1282, 462] on div at bounding box center [1370, 309] width 245 height 490
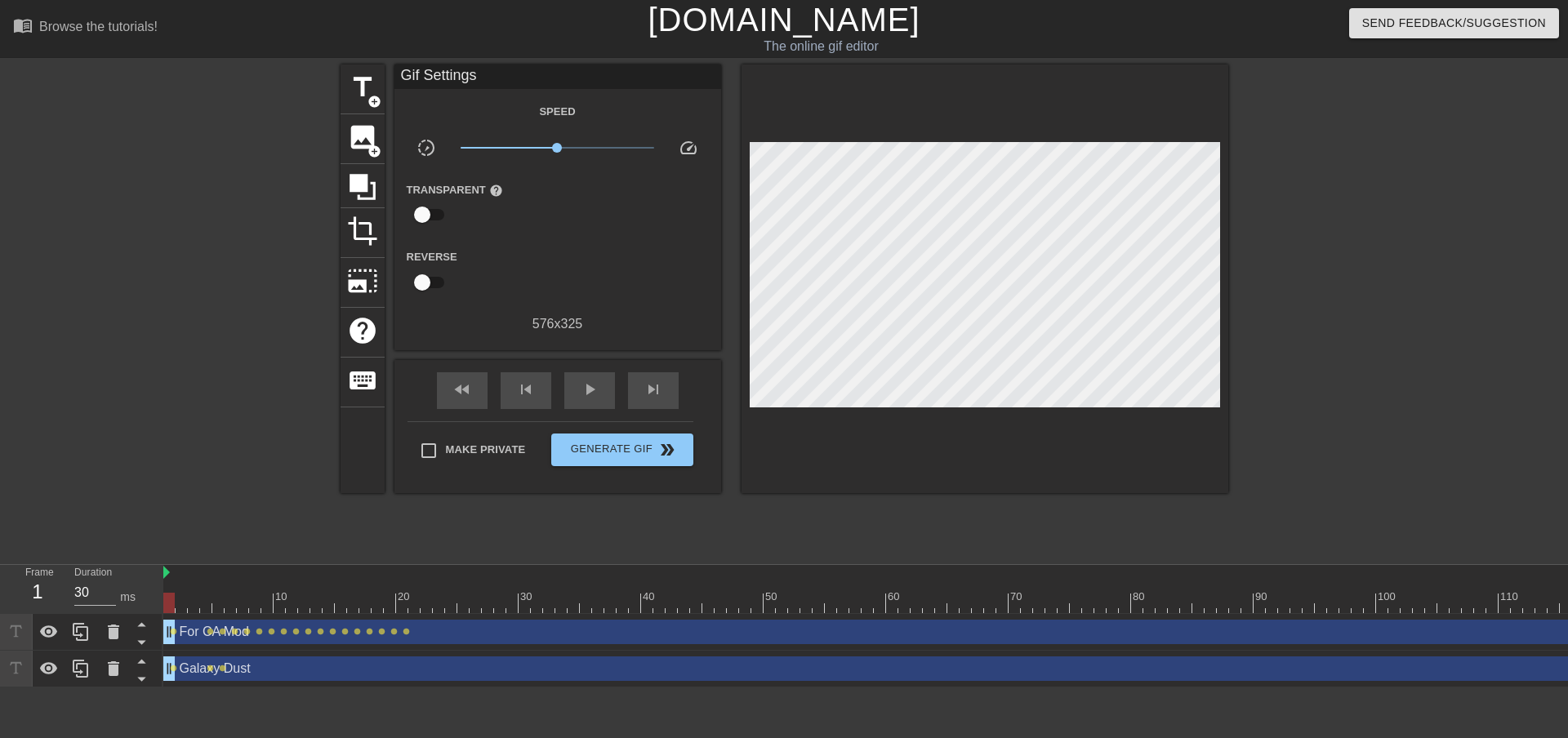
drag, startPoint x: 398, startPoint y: 600, endPoint x: 158, endPoint y: 619, distance: 240.8
click at [153, 620] on div "Frame 1 Duration 30 ms 10 20 30 40 50 60 70 80 90 100 110 120 130 140 150" at bounding box center [784, 625] width 1568 height 122
click at [599, 384] on div "play_arrow" at bounding box center [588, 390] width 51 height 37
click at [585, 384] on span "pause" at bounding box center [589, 390] width 20 height 20
drag, startPoint x: 1340, startPoint y: 600, endPoint x: 414, endPoint y: 599, distance: 926.0
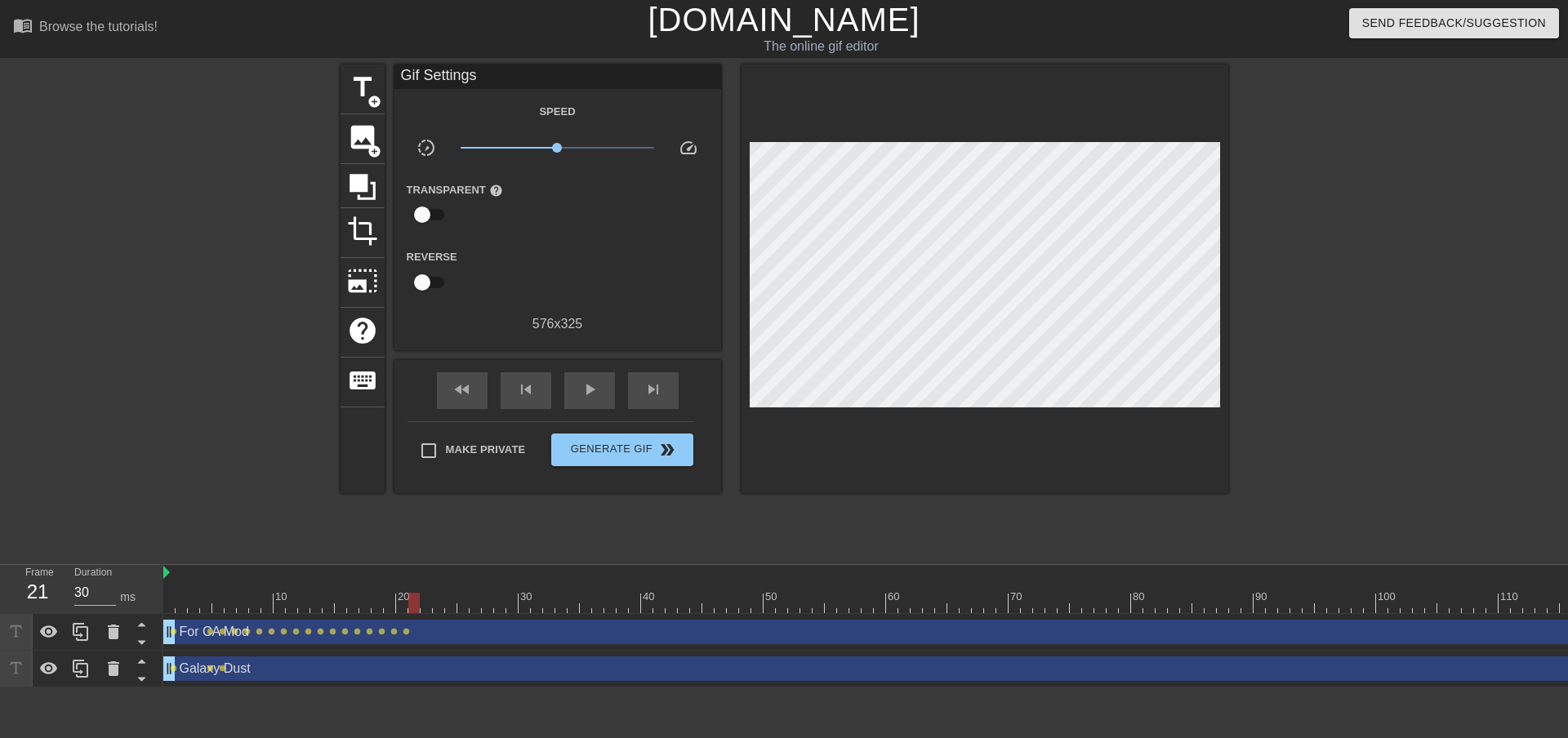
click at [414, 599] on div at bounding box center [414, 602] width 12 height 21
click at [1010, 403] on div at bounding box center [984, 279] width 486 height 429
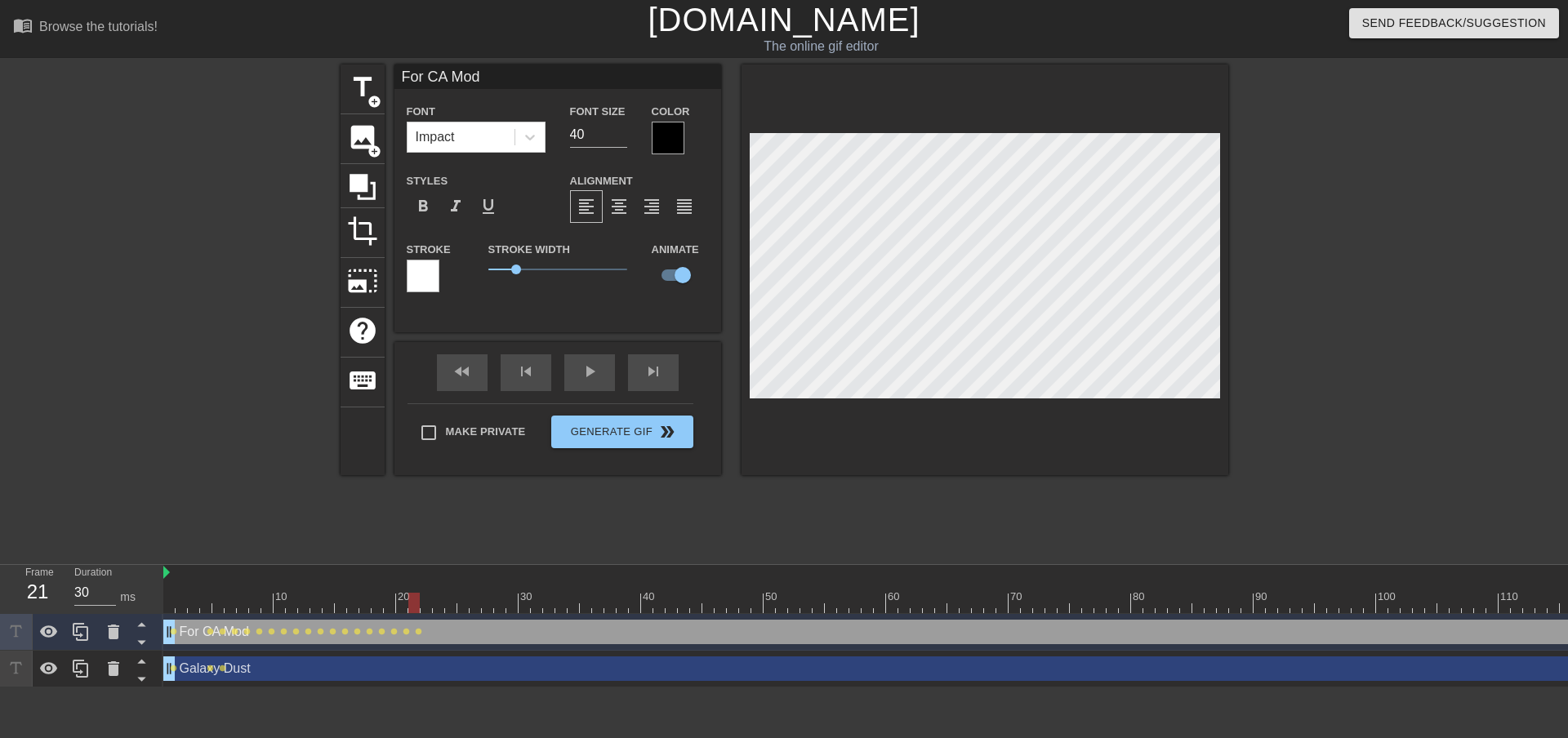
click at [414, 597] on div at bounding box center [414, 602] width 12 height 21
type input "30"
click at [423, 605] on div at bounding box center [427, 602] width 12 height 21
